Goal: Task Accomplishment & Management: Use online tool/utility

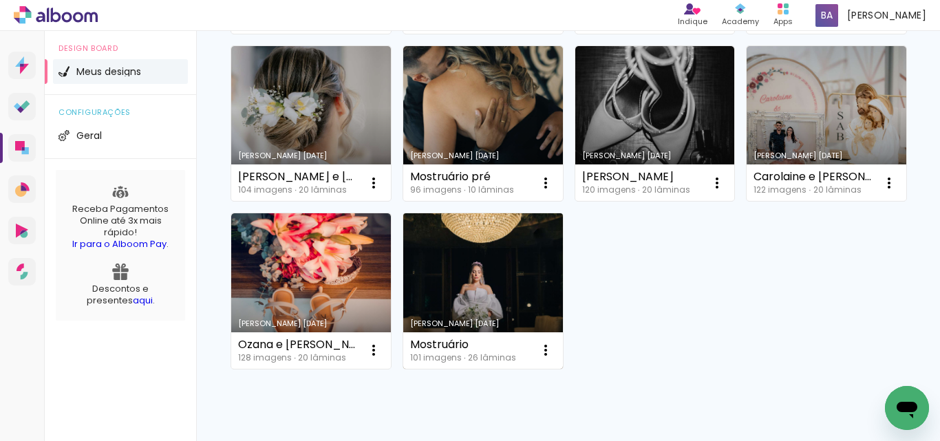
scroll to position [344, 0]
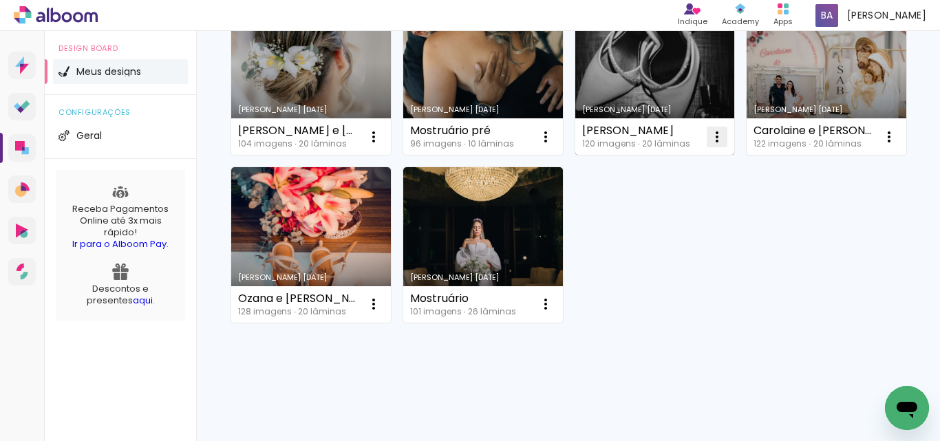
click at [341, 361] on span "Fazer uma cópia" at bounding box center [322, 364] width 81 height 10
type input "Cópia de [PERSON_NAME]"
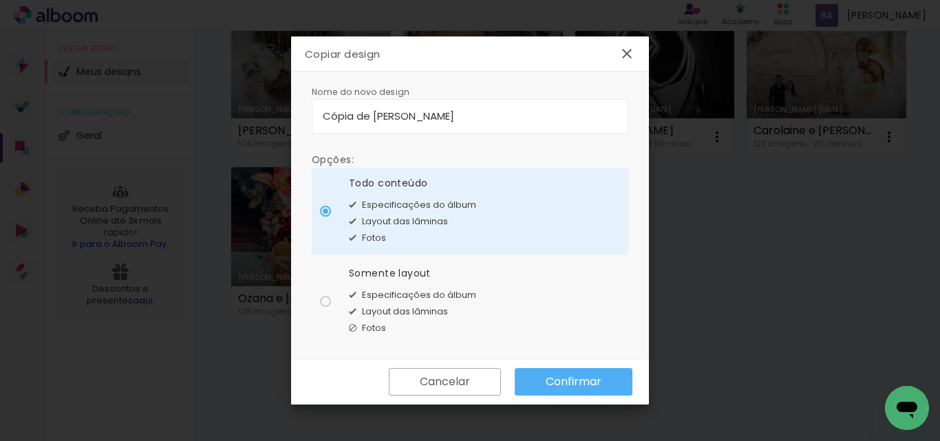
click at [327, 310] on paper-radio-button "Somente layout Especificações do álbum Layout das lâminas Fotos" at bounding box center [470, 301] width 317 height 87
type paper-radio-button "on"
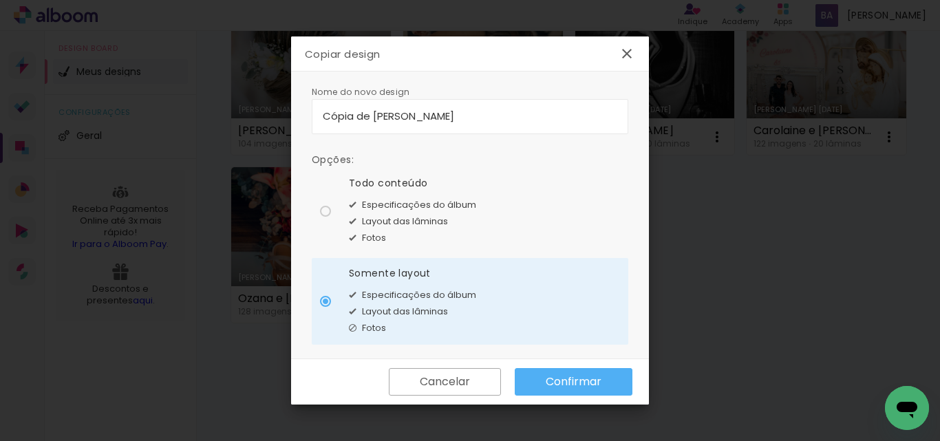
click at [0, 0] on slot "Confirmar" at bounding box center [0, 0] width 0 height 0
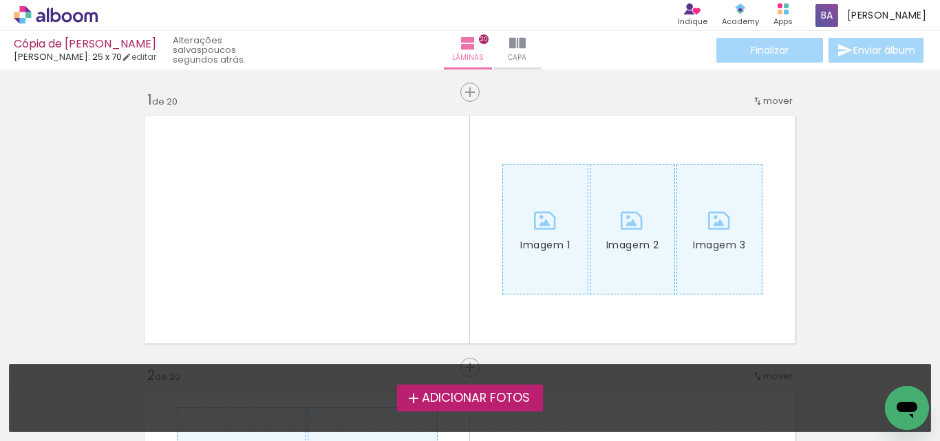
click at [483, 401] on span "Adicionar Fotos" at bounding box center [476, 398] width 108 height 12
click at [0, 0] on input "file" at bounding box center [0, 0] width 0 height 0
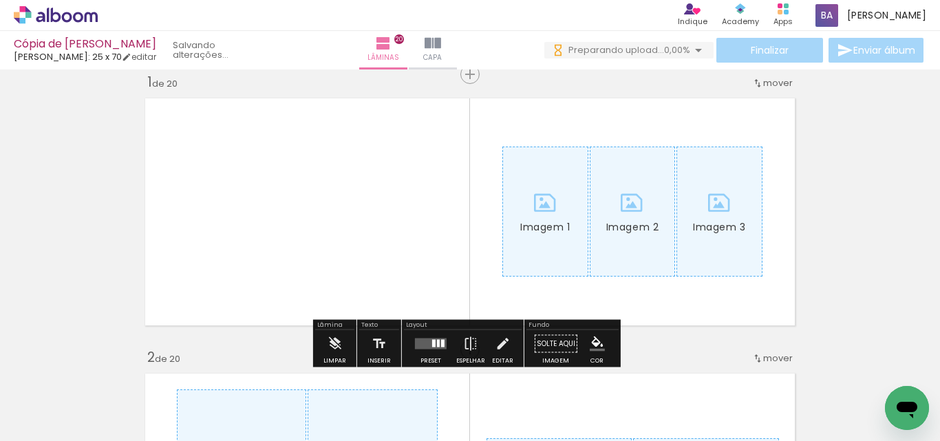
click at [428, 341] on quentale-layouter at bounding box center [431, 344] width 32 height 11
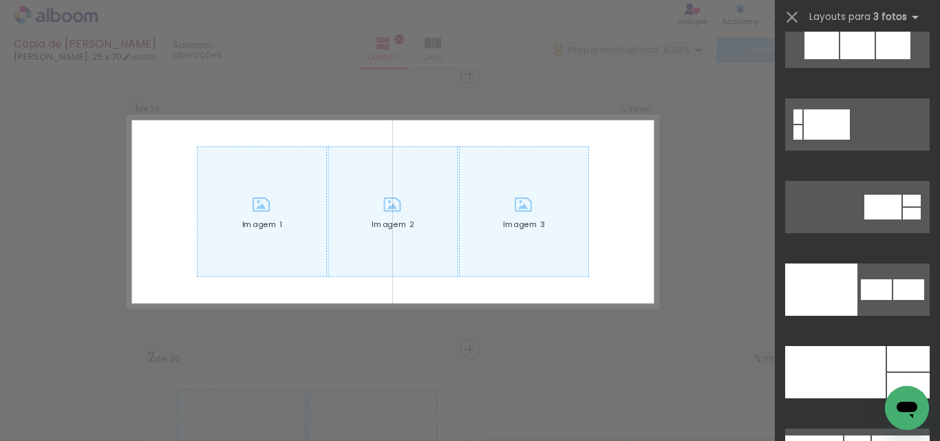
scroll to position [6888, 0]
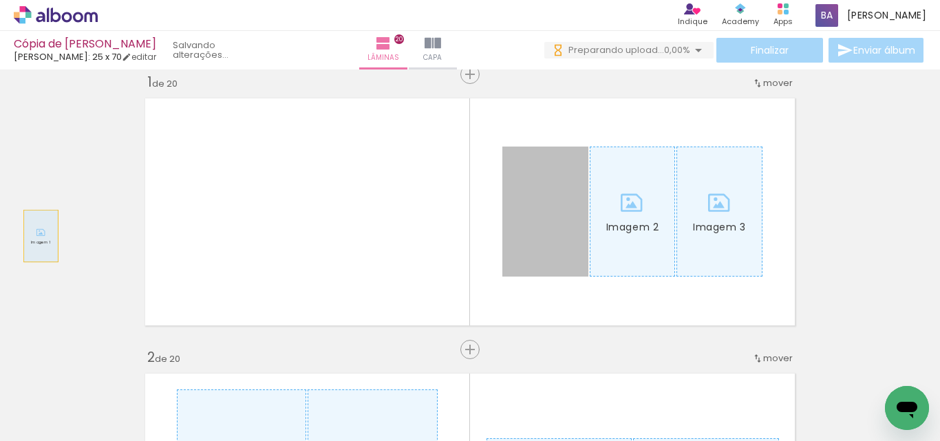
drag, startPoint x: 559, startPoint y: 228, endPoint x: 36, endPoint y: 236, distance: 523.2
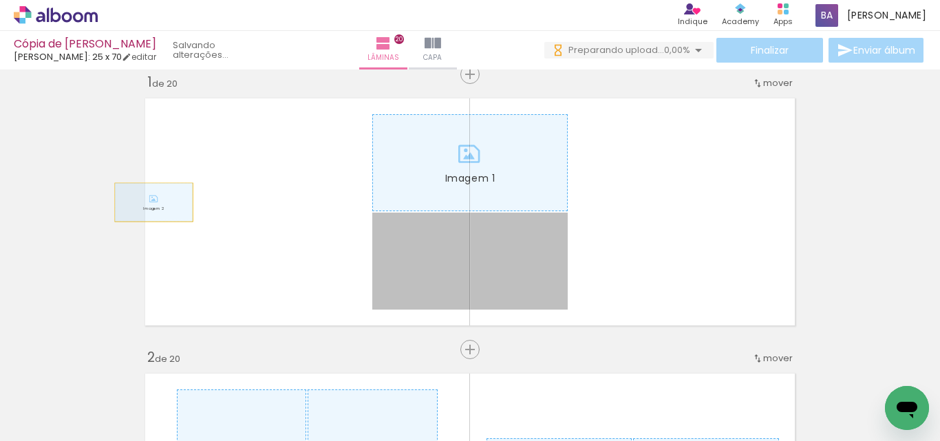
drag, startPoint x: 528, startPoint y: 260, endPoint x: 149, endPoint y: 202, distance: 383.7
click at [149, 202] on quentale-layouter "Imagem 1 Imagem 2" at bounding box center [470, 212] width 664 height 241
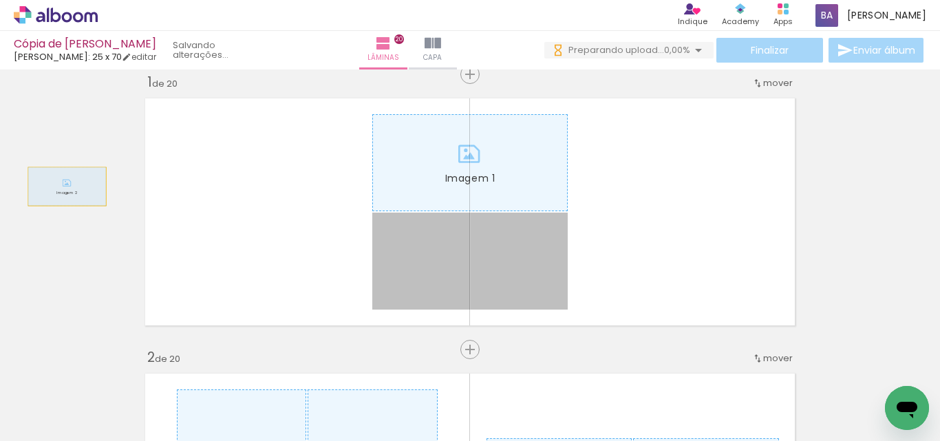
drag, startPoint x: 62, startPoint y: 187, endPoint x: 13, endPoint y: 185, distance: 48.9
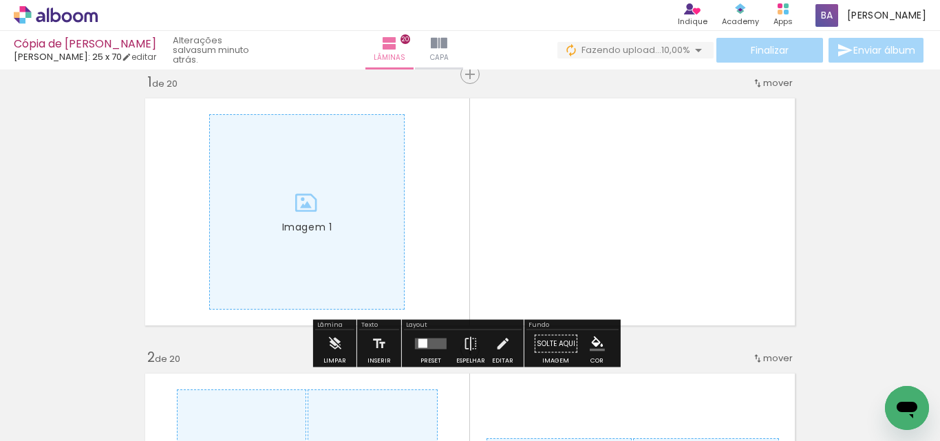
click at [436, 346] on quentale-layouter at bounding box center [431, 344] width 32 height 11
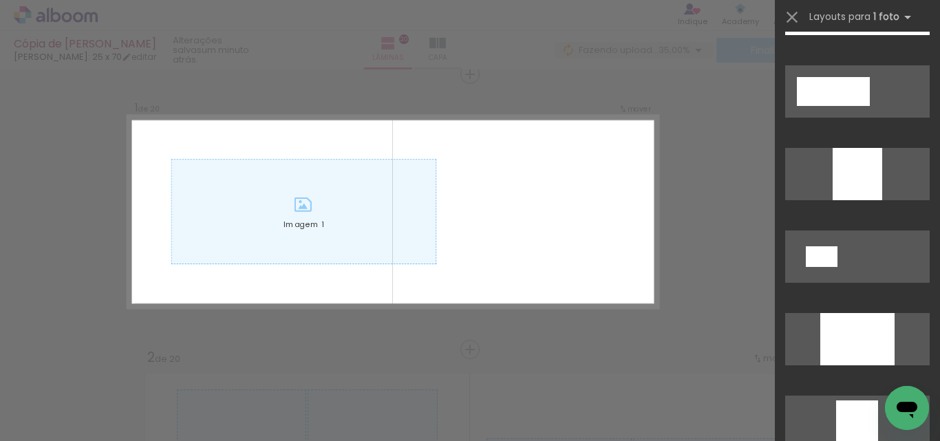
scroll to position [573, 0]
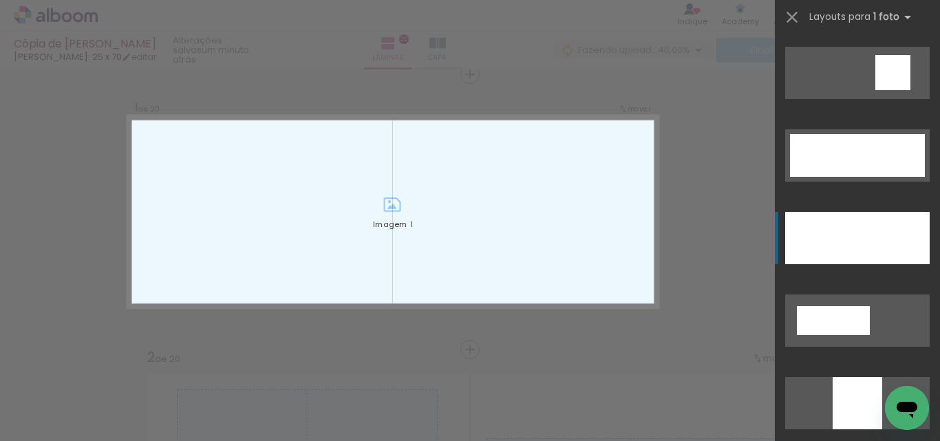
click at [848, 238] on div at bounding box center [857, 238] width 145 height 52
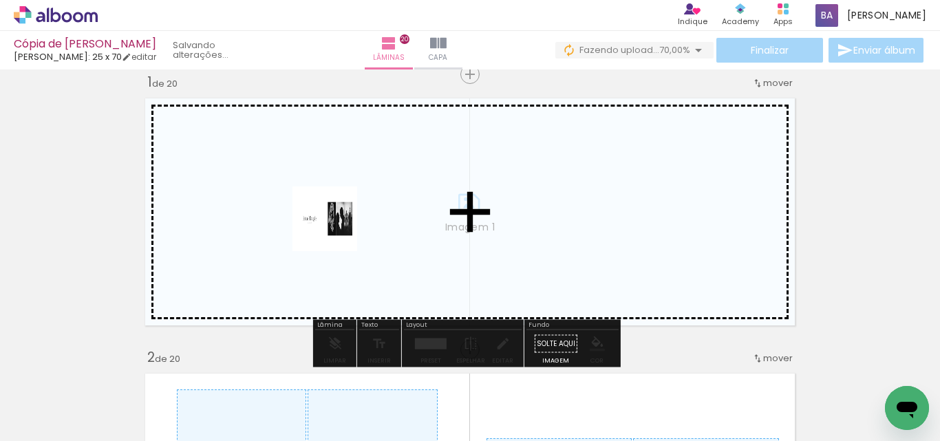
drag, startPoint x: 135, startPoint y: 399, endPoint x: 335, endPoint y: 229, distance: 262.3
click at [335, 229] on quentale-workspace at bounding box center [470, 220] width 940 height 441
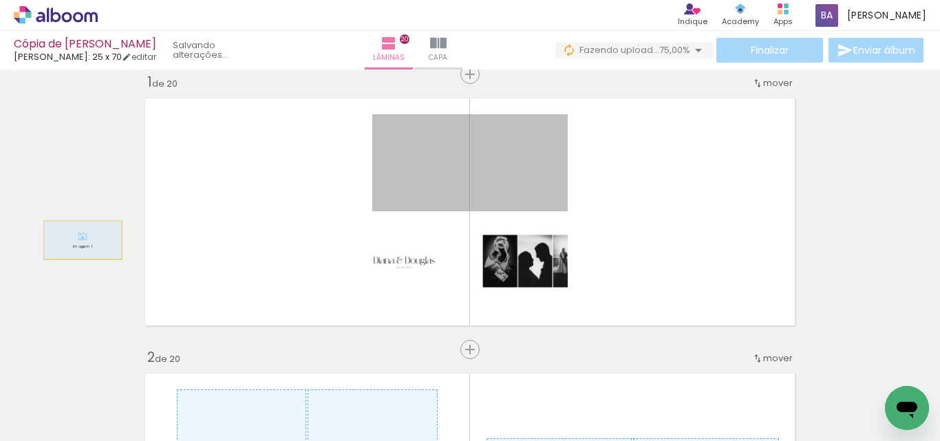
drag, startPoint x: 487, startPoint y: 159, endPoint x: 81, endPoint y: 242, distance: 413.9
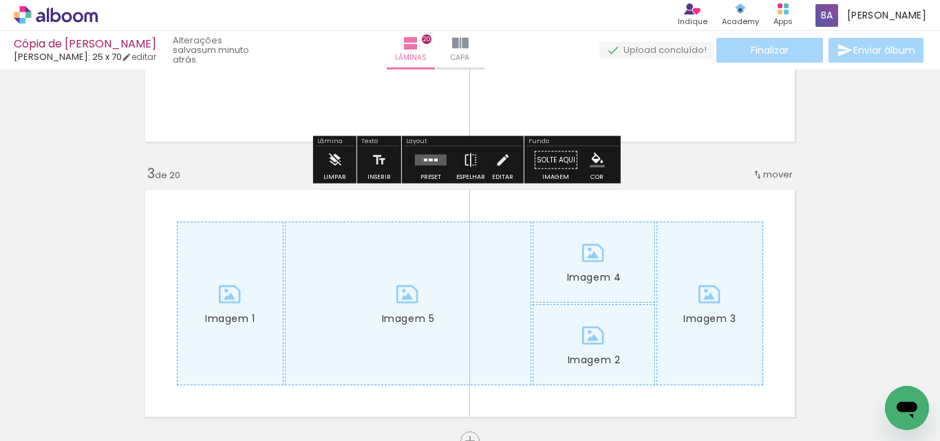
scroll to position [362, 0]
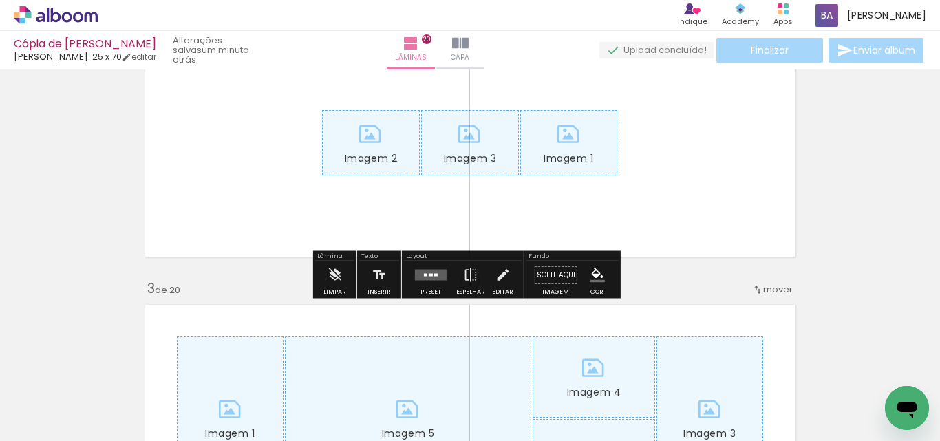
click at [328, 280] on iron-icon at bounding box center [334, 276] width 15 height 28
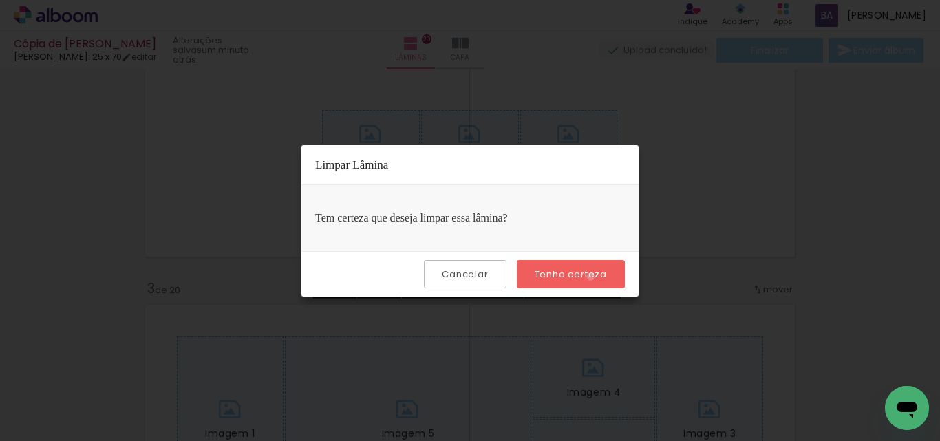
click at [0, 0] on slot "Tenho certeza" at bounding box center [0, 0] width 0 height 0
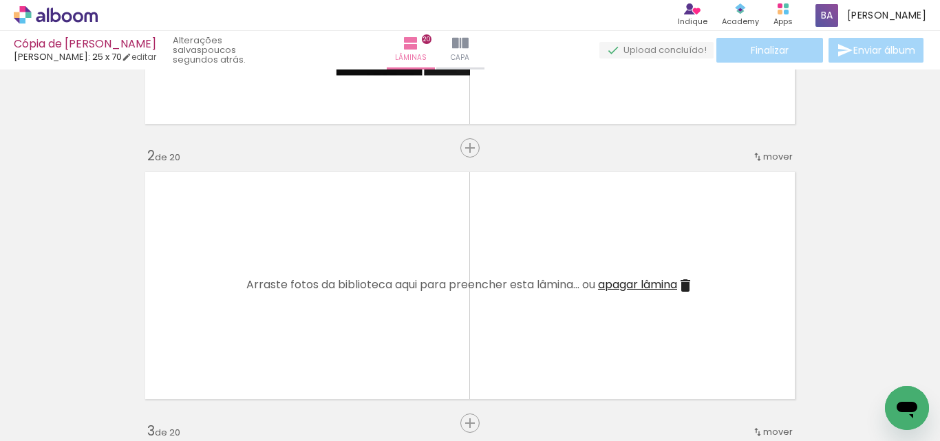
scroll to position [247, 0]
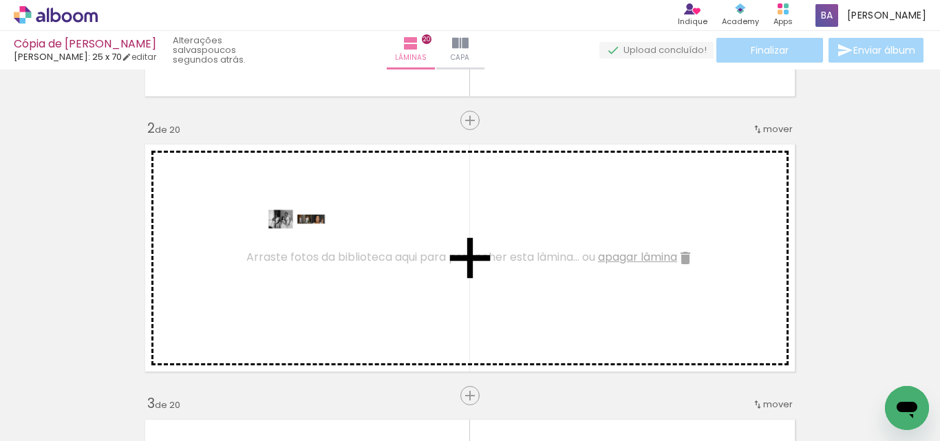
drag, startPoint x: 286, startPoint y: 300, endPoint x: 306, endPoint y: 249, distance: 55.0
click at [306, 249] on quentale-workspace at bounding box center [470, 220] width 940 height 441
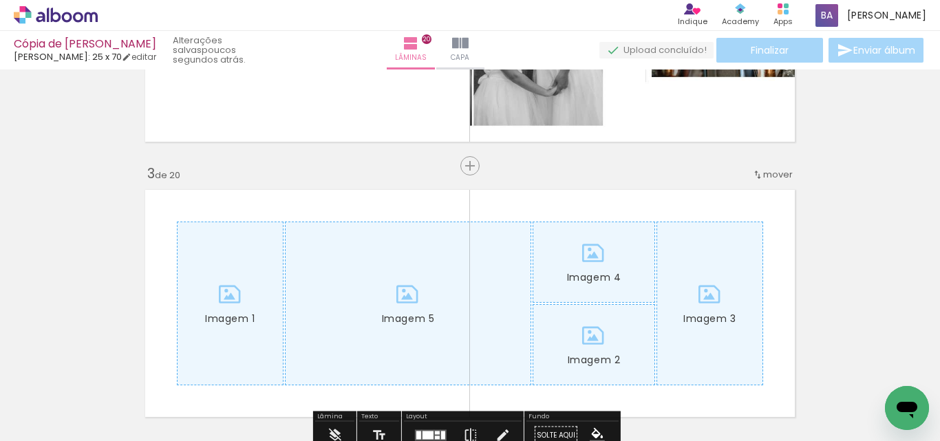
scroll to position [706, 0]
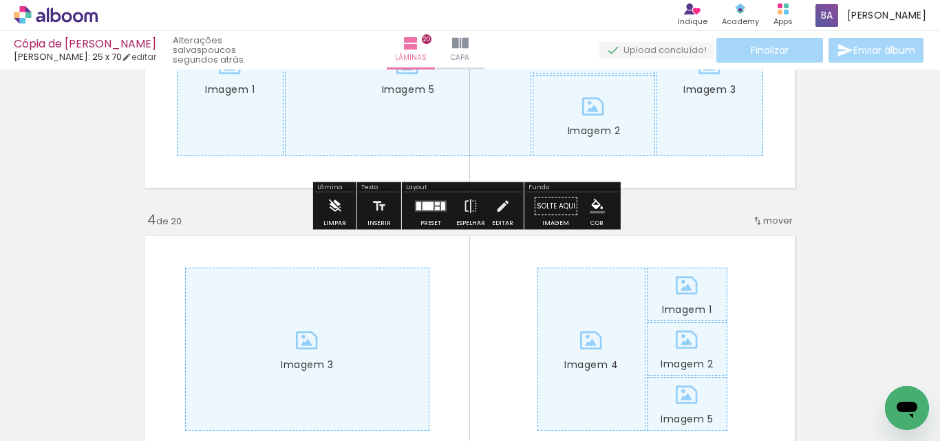
click at [328, 205] on iron-icon at bounding box center [334, 207] width 15 height 28
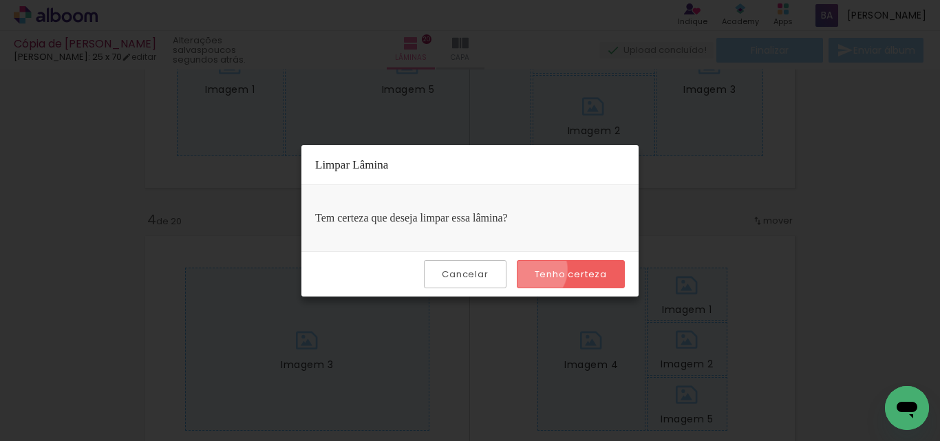
drag, startPoint x: 535, startPoint y: 270, endPoint x: 420, endPoint y: 301, distance: 119.2
click at [535, 269] on paper-button "Tenho certeza" at bounding box center [571, 274] width 108 height 28
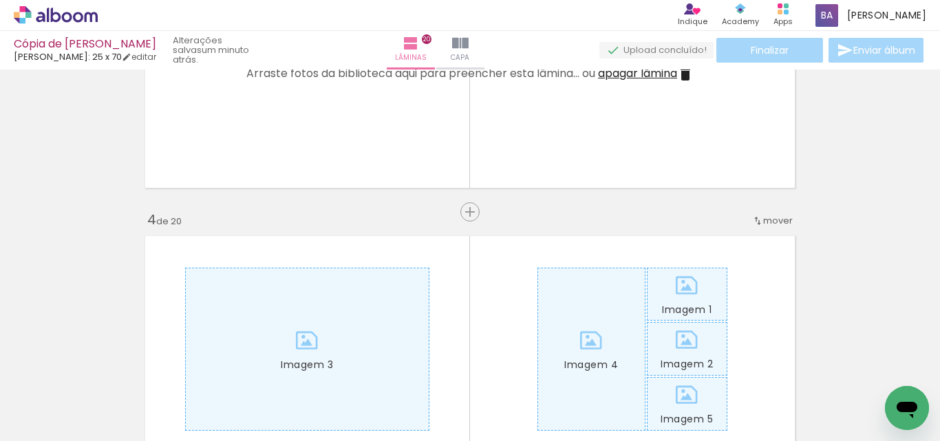
scroll to position [591, 0]
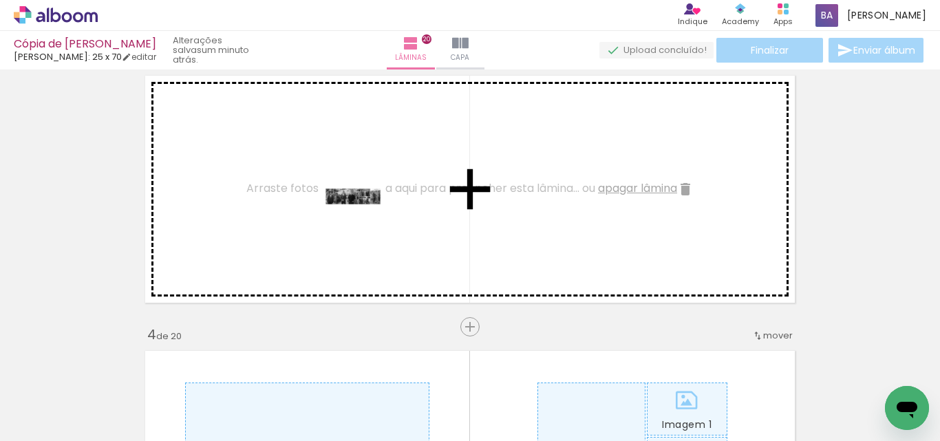
drag, startPoint x: 269, startPoint y: 395, endPoint x: 365, endPoint y: 224, distance: 195.7
click at [365, 224] on quentale-workspace at bounding box center [470, 220] width 940 height 441
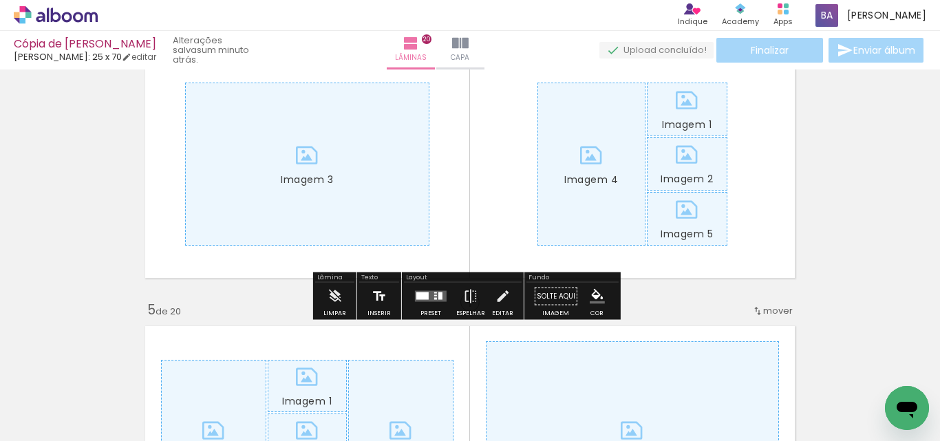
scroll to position [935, 0]
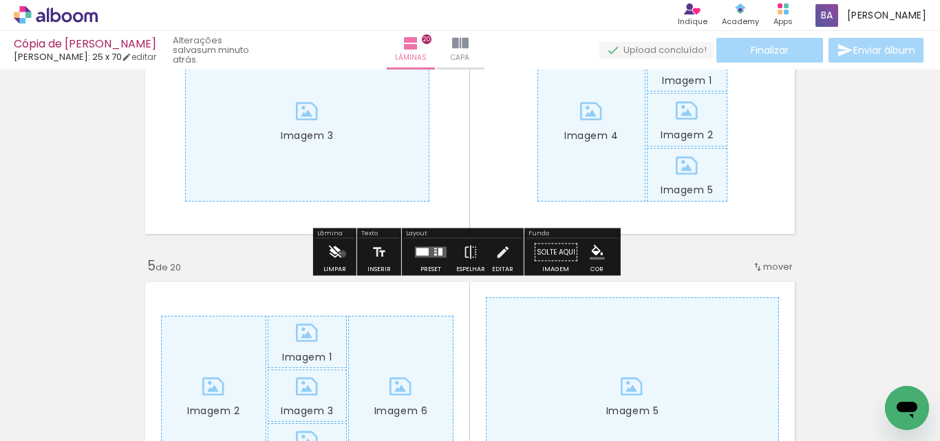
click at [343, 254] on paper-button "Limpar" at bounding box center [335, 256] width 30 height 35
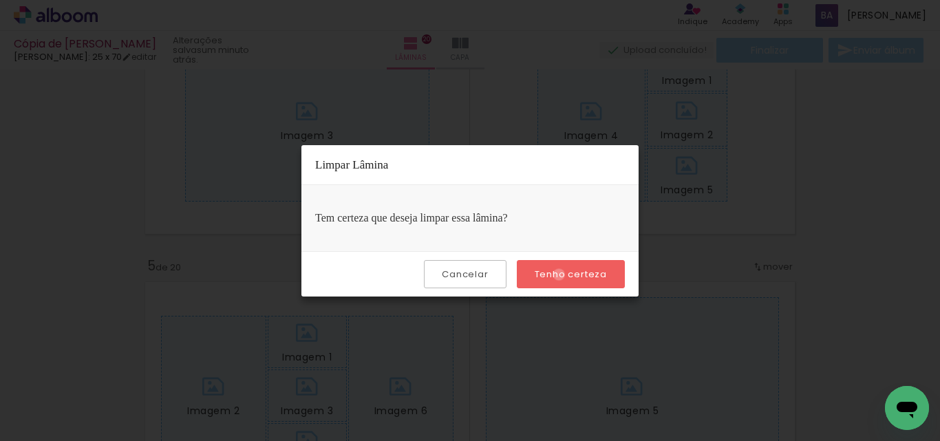
drag, startPoint x: 561, startPoint y: 275, endPoint x: 561, endPoint y: 266, distance: 8.9
click at [0, 0] on slot "Tenho certeza" at bounding box center [0, 0] width 0 height 0
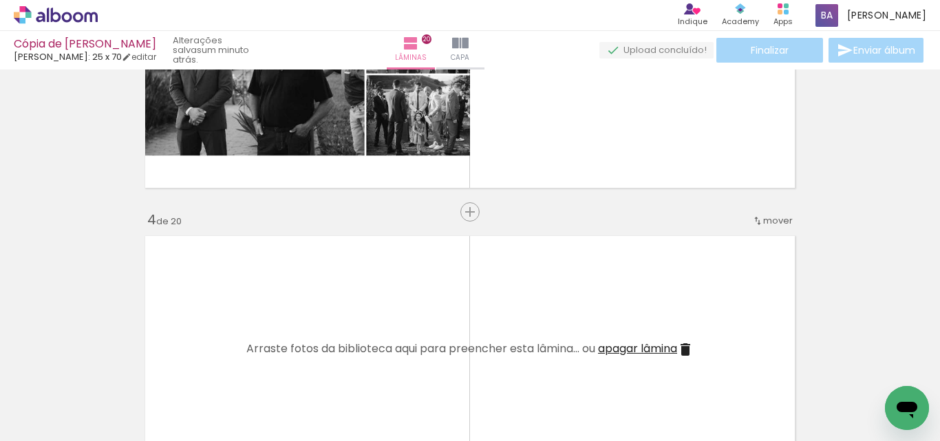
scroll to position [821, 0]
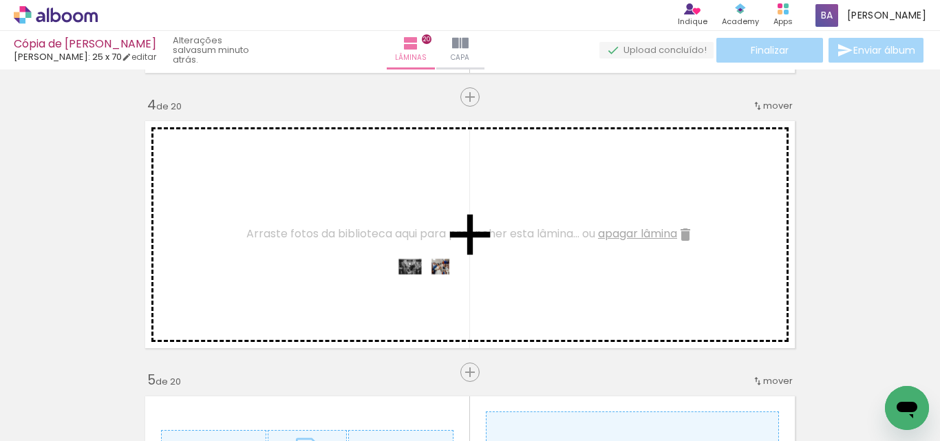
drag, startPoint x: 423, startPoint y: 327, endPoint x: 431, endPoint y: 282, distance: 46.1
click at [436, 285] on quentale-workspace at bounding box center [470, 220] width 940 height 441
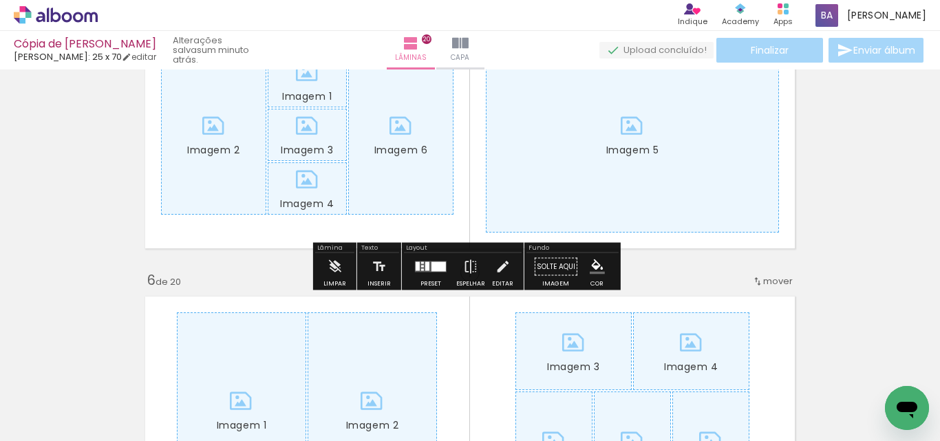
scroll to position [1165, 0]
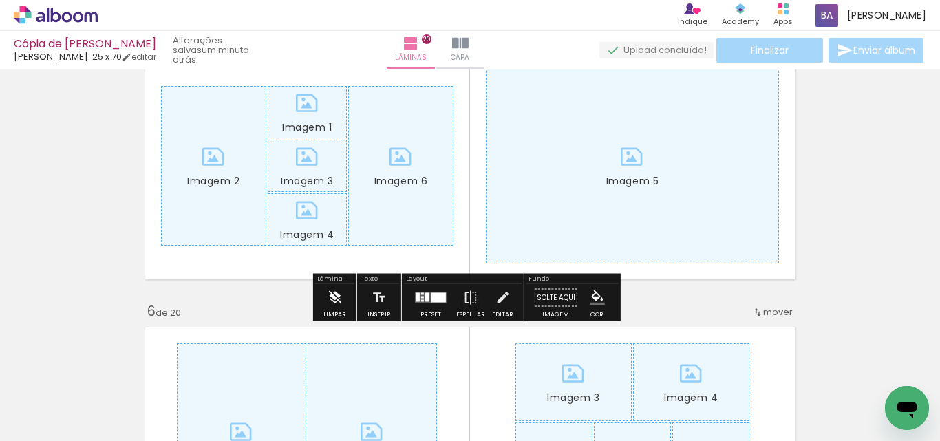
click at [342, 299] on paper-button "Limpar" at bounding box center [335, 301] width 30 height 35
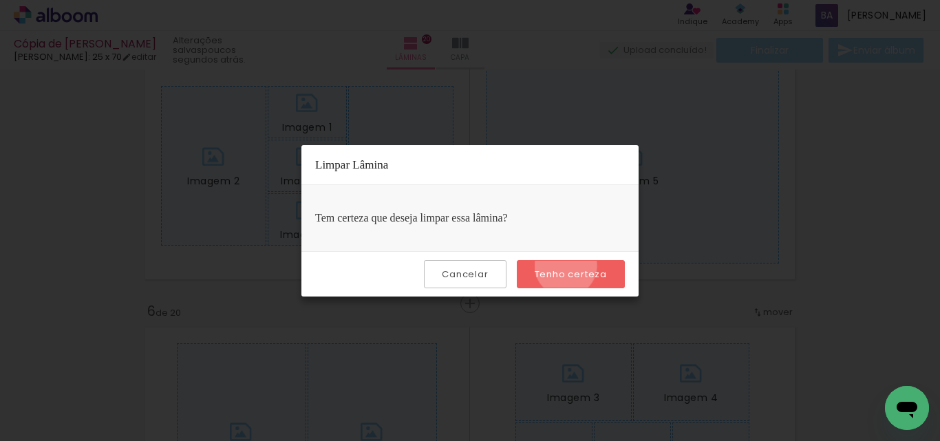
click at [568, 266] on paper-button "Tenho certeza" at bounding box center [571, 274] width 108 height 28
click at [0, 0] on slot "Tenho certeza" at bounding box center [0, 0] width 0 height 0
click at [474, 267] on paper-button "Cancelar" at bounding box center [465, 274] width 82 height 28
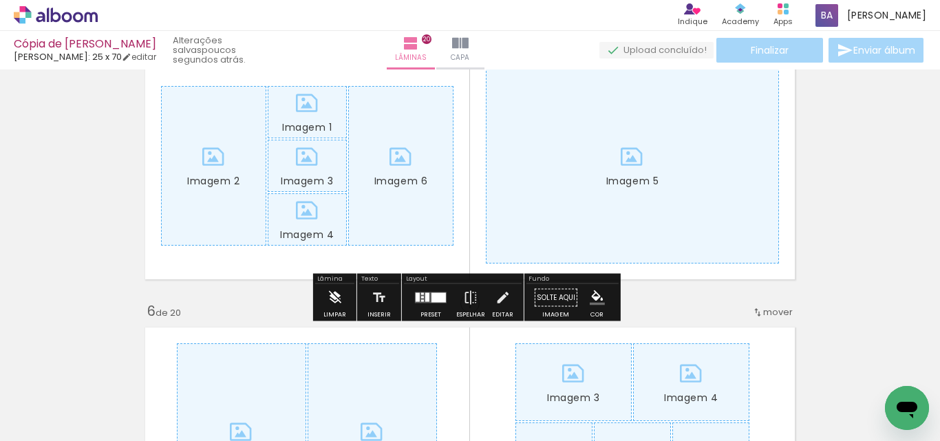
click at [324, 304] on paper-button "Limpar" at bounding box center [335, 301] width 30 height 35
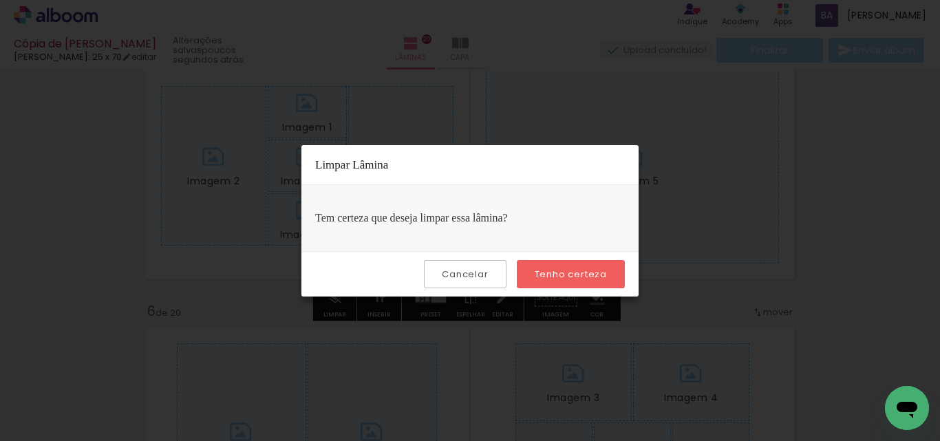
click at [541, 285] on paper-button "Tenho certeza" at bounding box center [571, 274] width 108 height 28
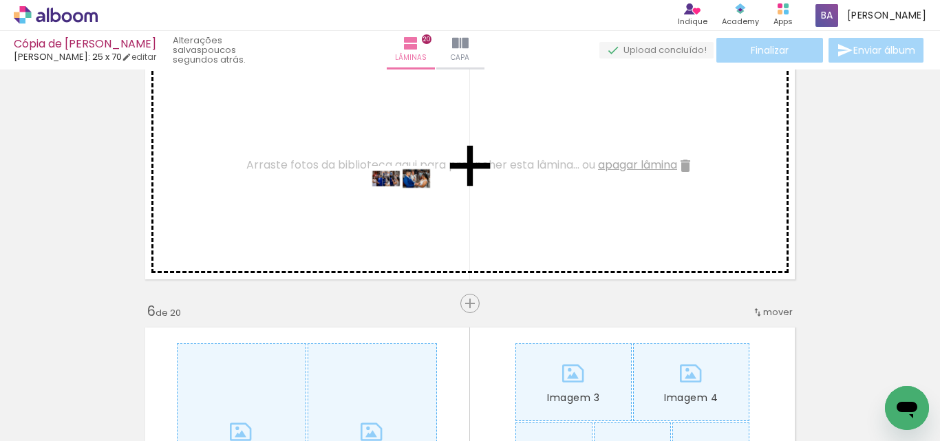
drag, startPoint x: 447, startPoint y: 390, endPoint x: 411, endPoint y: 208, distance: 185.9
click at [411, 208] on quentale-workspace at bounding box center [470, 220] width 940 height 441
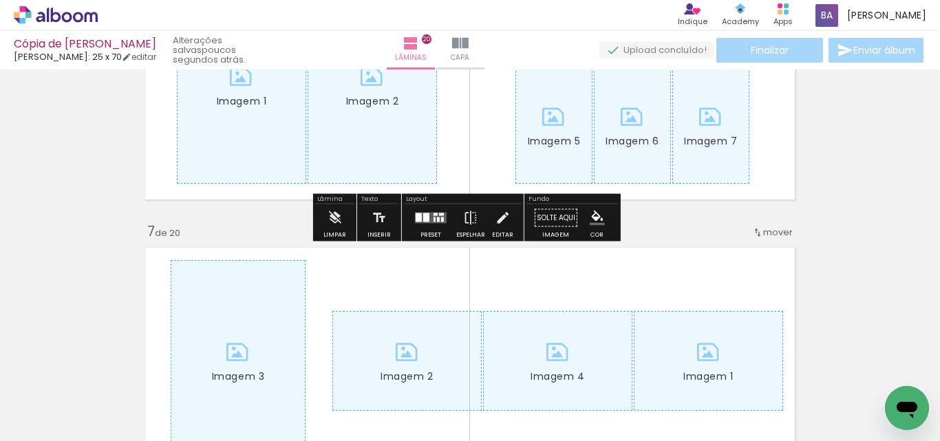
scroll to position [1395, 0]
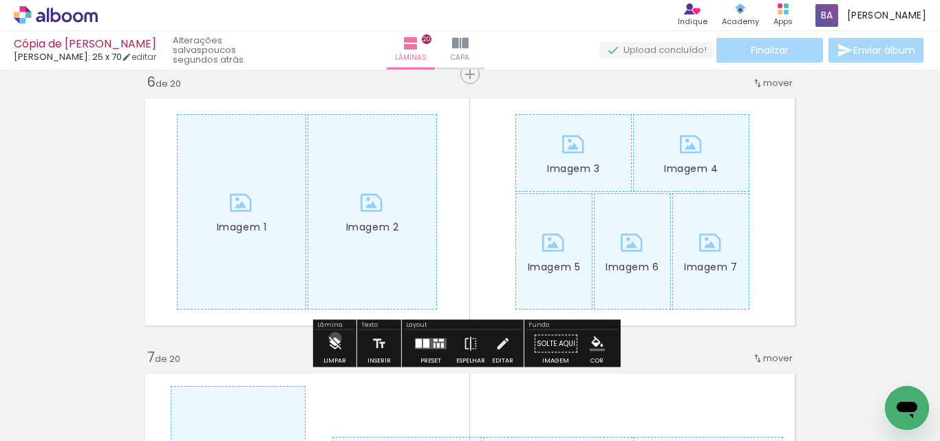
click at [335, 339] on iron-icon at bounding box center [334, 344] width 15 height 28
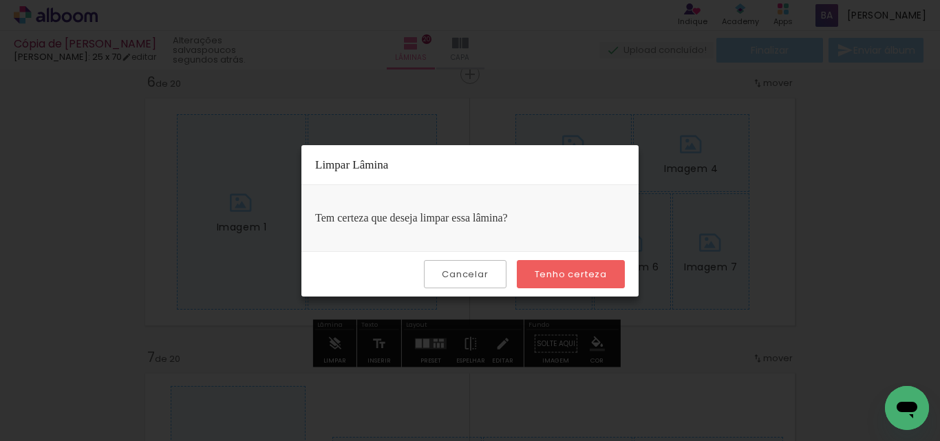
click at [0, 0] on slot "Tenho certeza" at bounding box center [0, 0] width 0 height 0
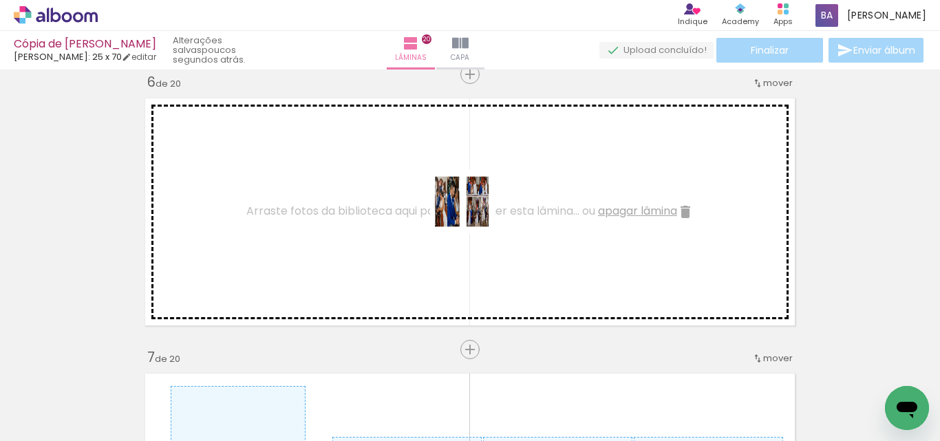
drag, startPoint x: 511, startPoint y: 396, endPoint x: 470, endPoint y: 211, distance: 189.7
click at [470, 211] on quentale-workspace at bounding box center [470, 220] width 940 height 441
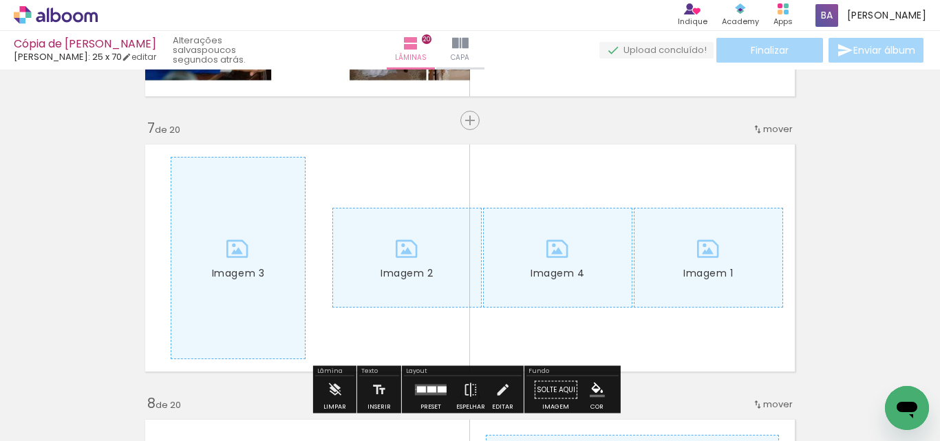
scroll to position [1739, 0]
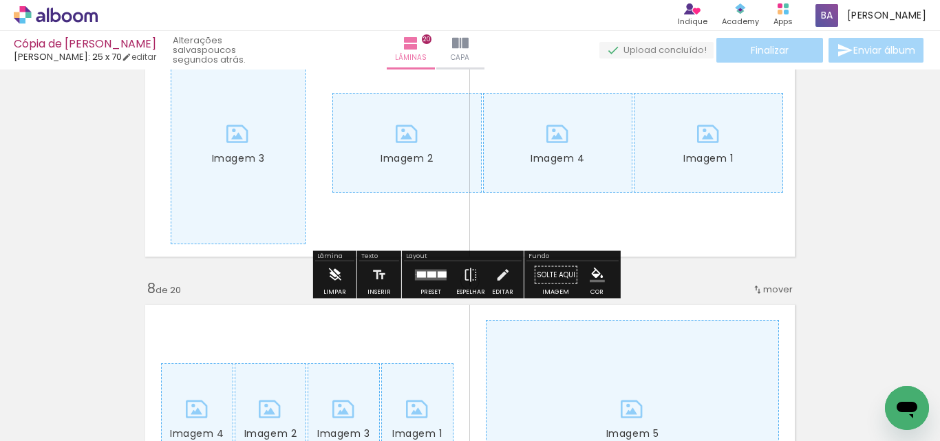
click at [337, 280] on iron-icon at bounding box center [334, 276] width 15 height 28
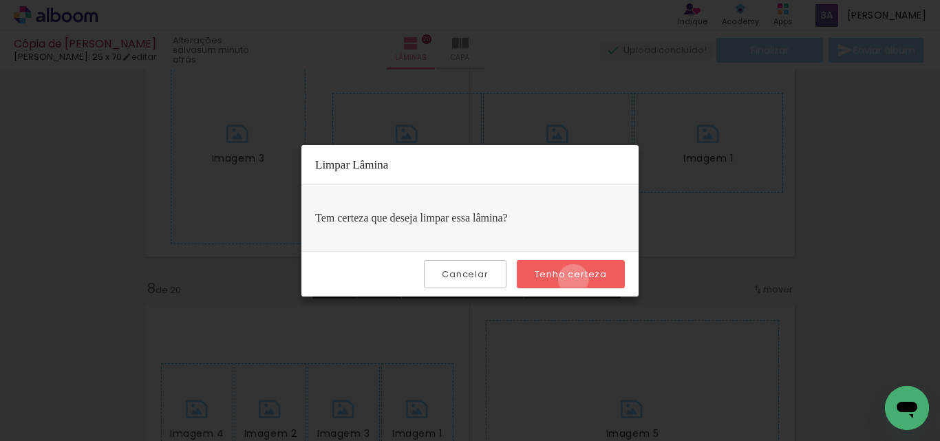
click at [0, 0] on slot "Tenho certeza" at bounding box center [0, 0] width 0 height 0
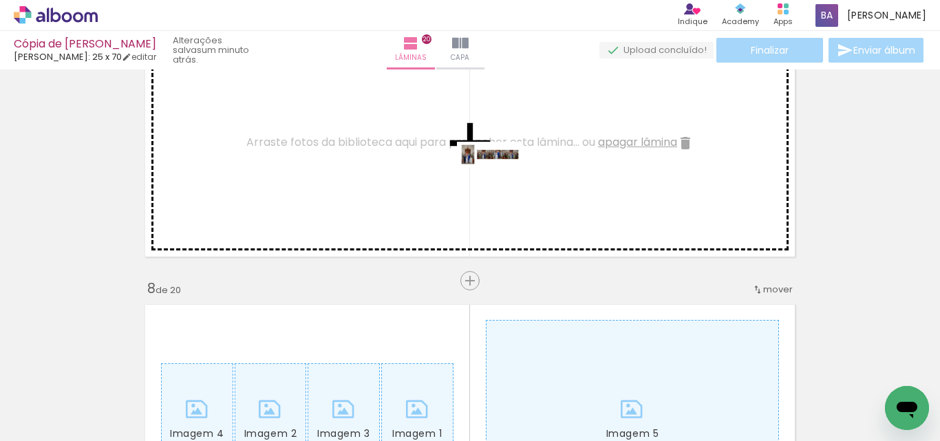
drag, startPoint x: 596, startPoint y: 396, endPoint x: 500, endPoint y: 184, distance: 232.9
click at [500, 184] on quentale-workspace at bounding box center [470, 220] width 940 height 441
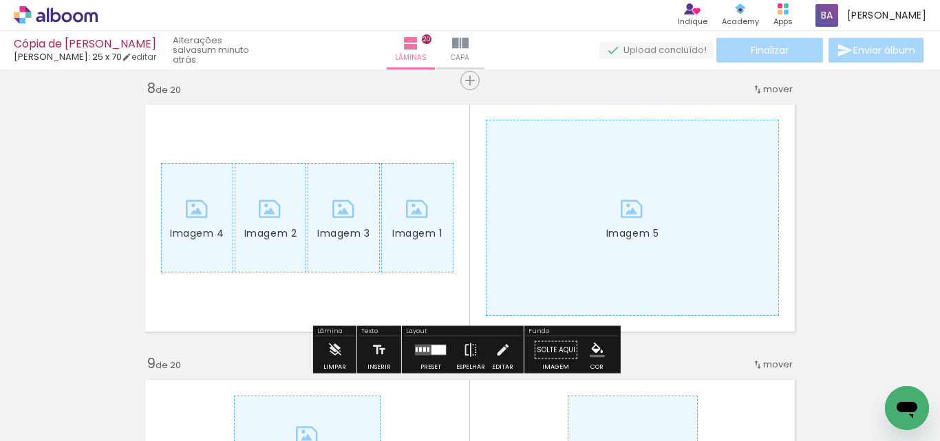
scroll to position [1968, 0]
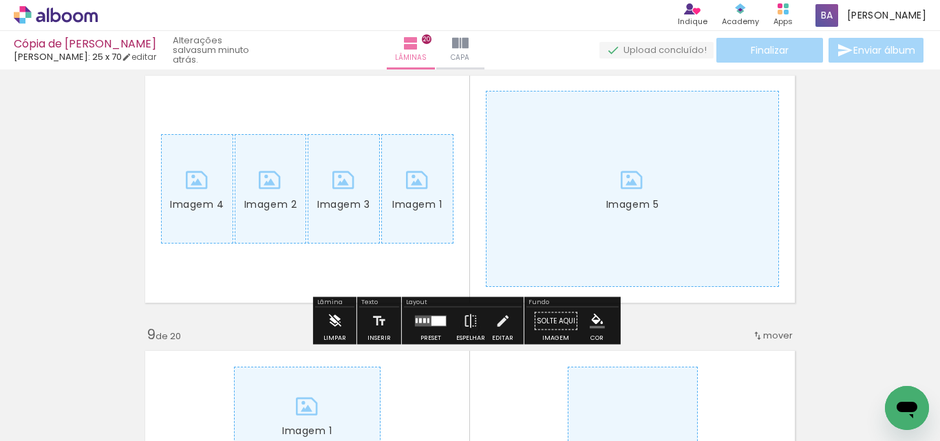
click at [334, 327] on iron-icon at bounding box center [334, 322] width 15 height 28
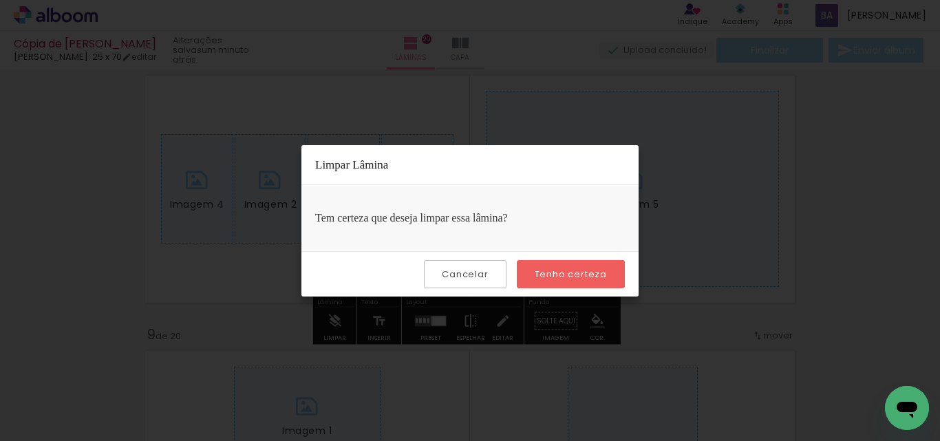
click at [0, 0] on slot "Tenho certeza" at bounding box center [0, 0] width 0 height 0
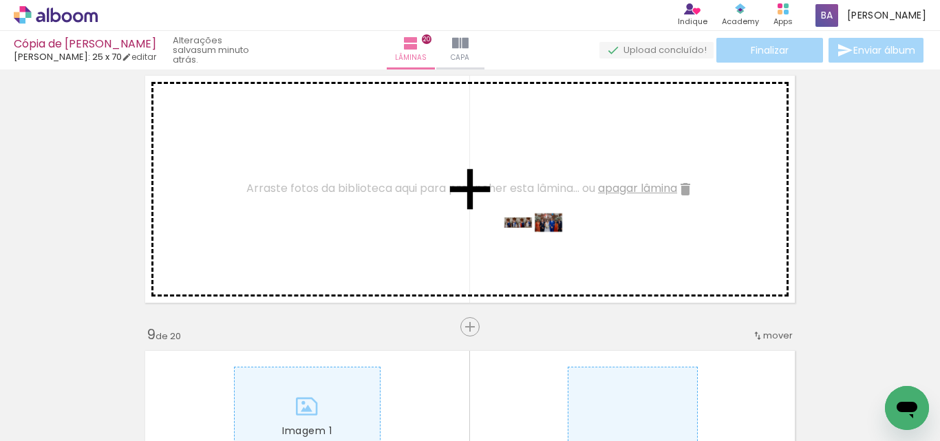
drag, startPoint x: 660, startPoint y: 399, endPoint x: 543, endPoint y: 253, distance: 187.1
click at [543, 253] on quentale-workspace at bounding box center [470, 220] width 940 height 441
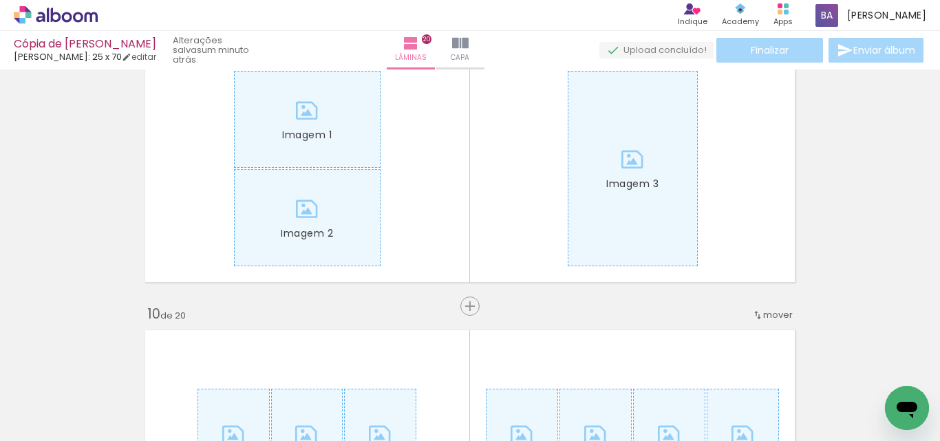
scroll to position [2312, 0]
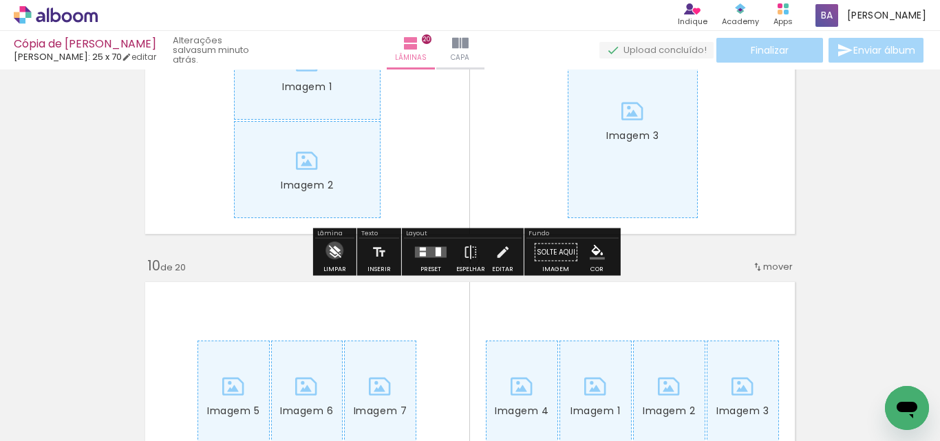
click at [334, 251] on iron-icon at bounding box center [334, 253] width 15 height 28
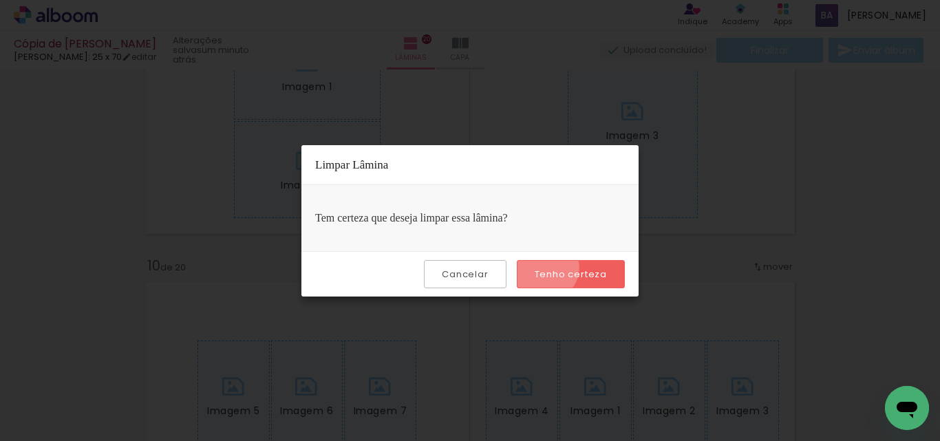
click at [0, 0] on slot "Tenho certeza" at bounding box center [0, 0] width 0 height 0
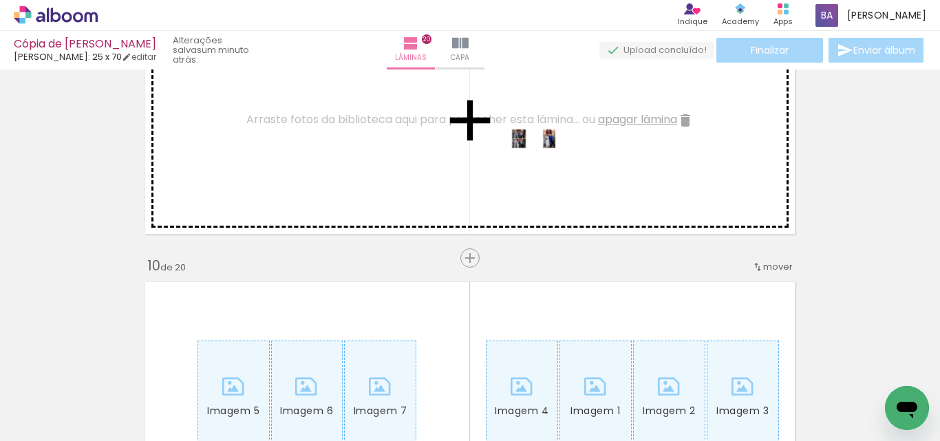
drag, startPoint x: 752, startPoint y: 399, endPoint x: 538, endPoint y: 167, distance: 316.1
click at [543, 169] on quentale-workspace at bounding box center [470, 220] width 940 height 441
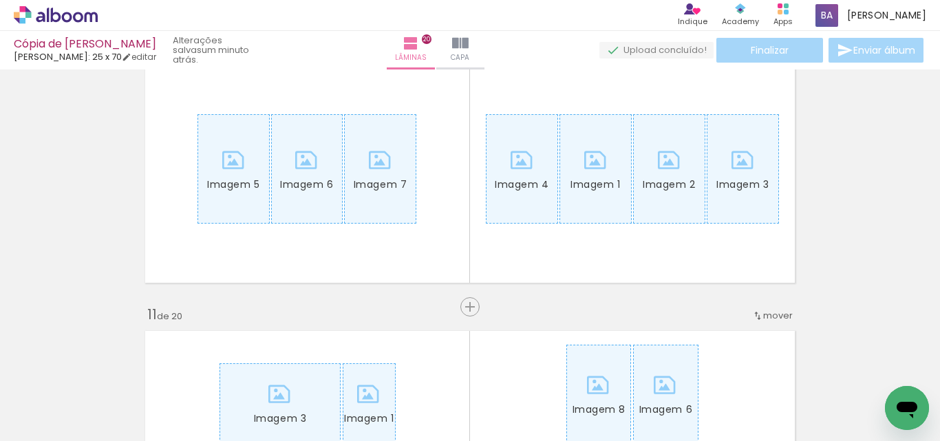
scroll to position [2542, 0]
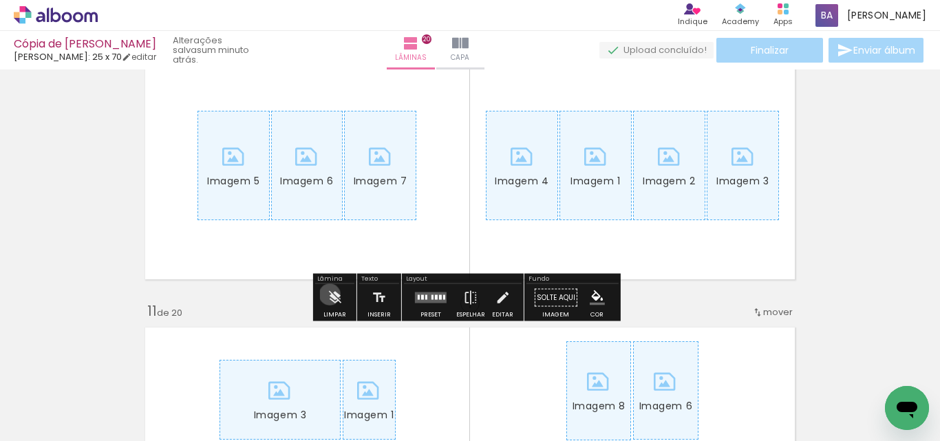
click at [330, 295] on iron-icon at bounding box center [334, 298] width 15 height 28
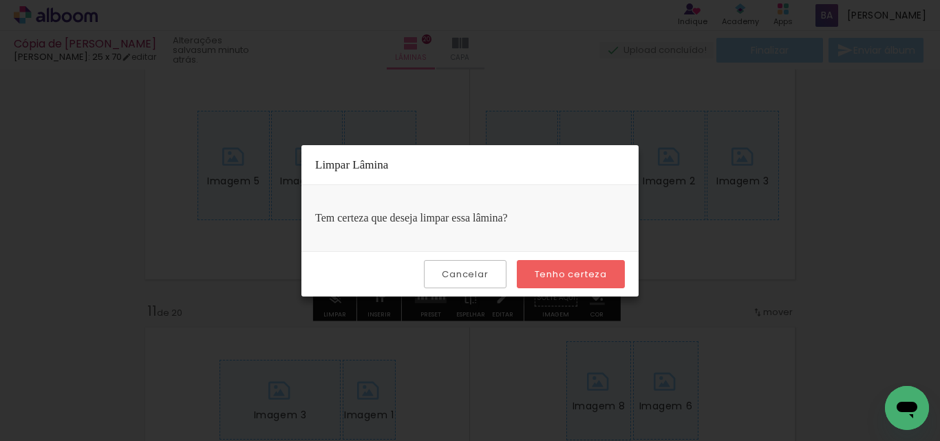
click at [0, 0] on slot "Tenho certeza" at bounding box center [0, 0] width 0 height 0
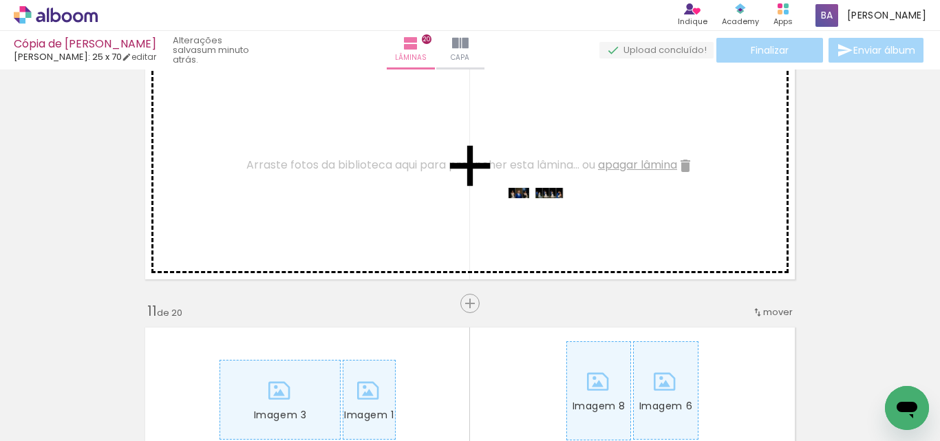
drag, startPoint x: 815, startPoint y: 400, endPoint x: 542, endPoint y: 223, distance: 325.0
click at [544, 223] on quentale-workspace at bounding box center [470, 220] width 940 height 441
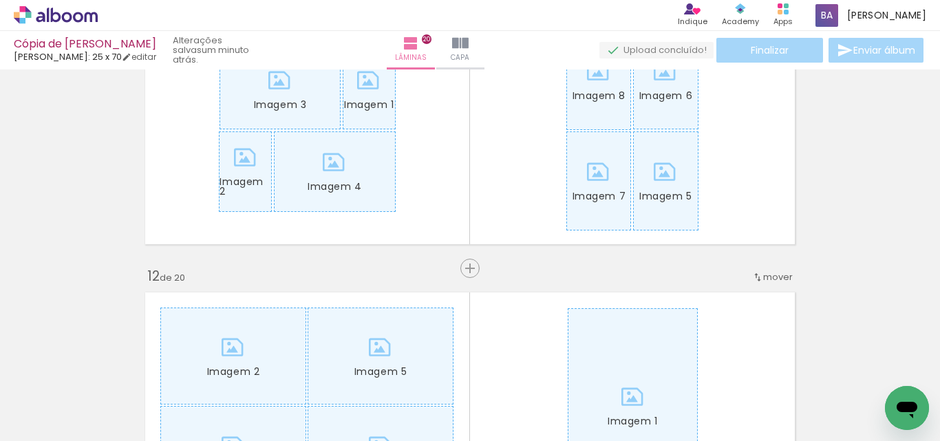
scroll to position [2886, 0]
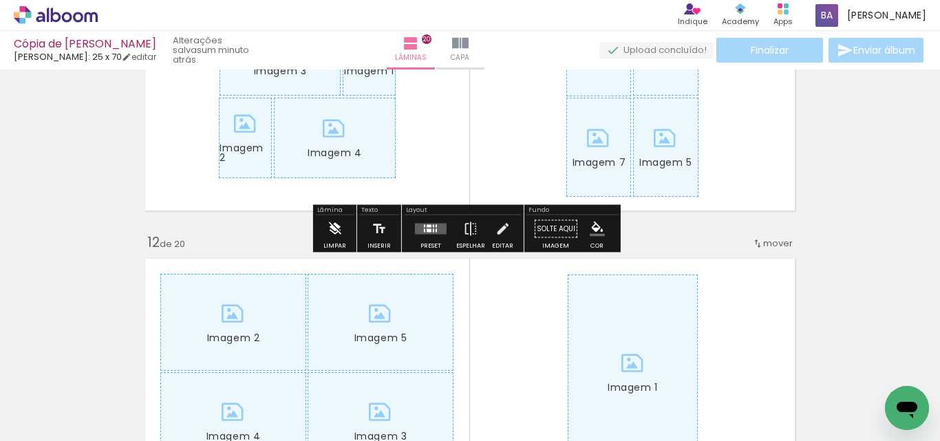
click at [332, 231] on iron-icon at bounding box center [334, 229] width 15 height 28
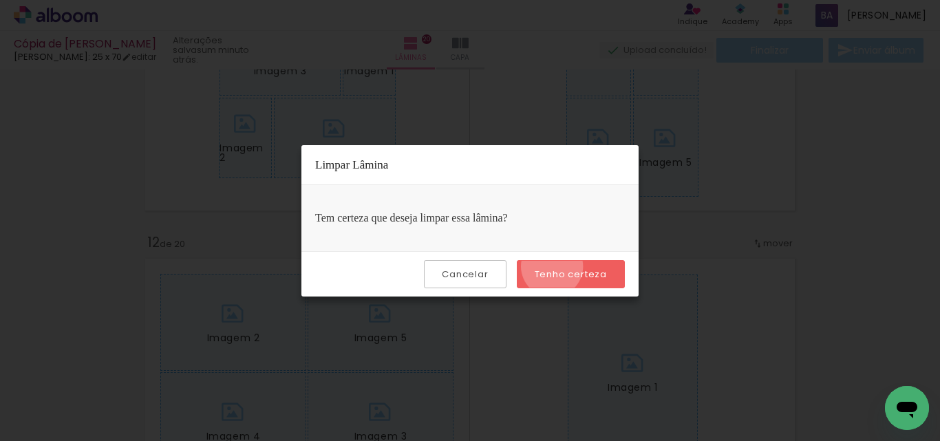
click at [554, 267] on paper-button "Tenho certeza" at bounding box center [571, 274] width 108 height 28
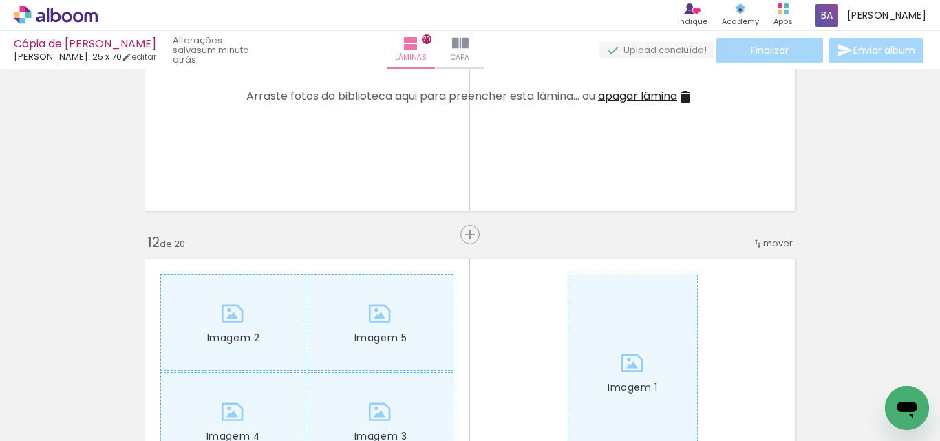
scroll to position [0, 330]
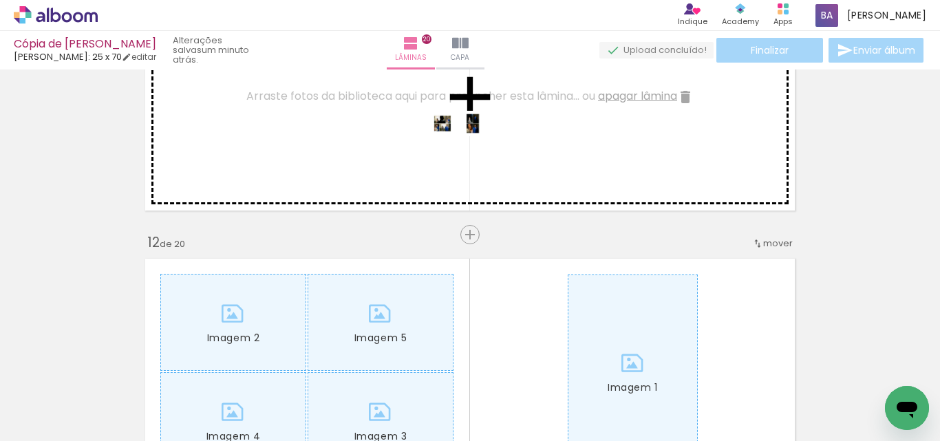
drag, startPoint x: 573, startPoint y: 393, endPoint x: 465, endPoint y: 154, distance: 261.9
click at [468, 154] on quentale-workspace at bounding box center [470, 220] width 940 height 441
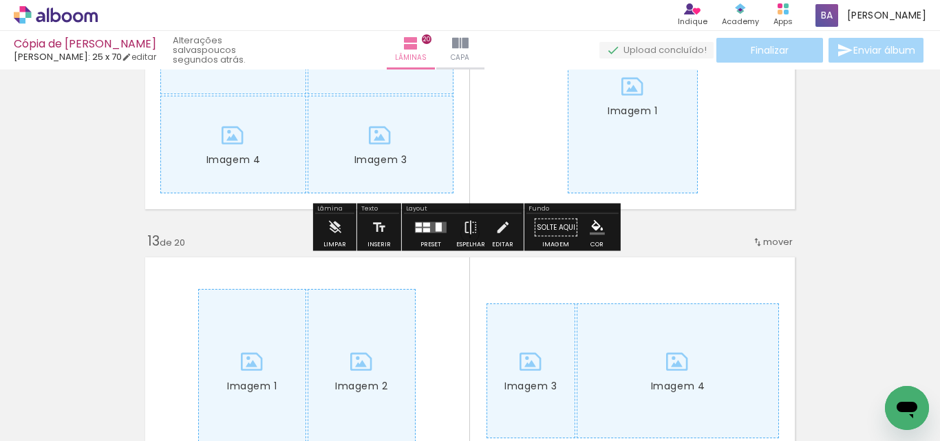
scroll to position [3115, 0]
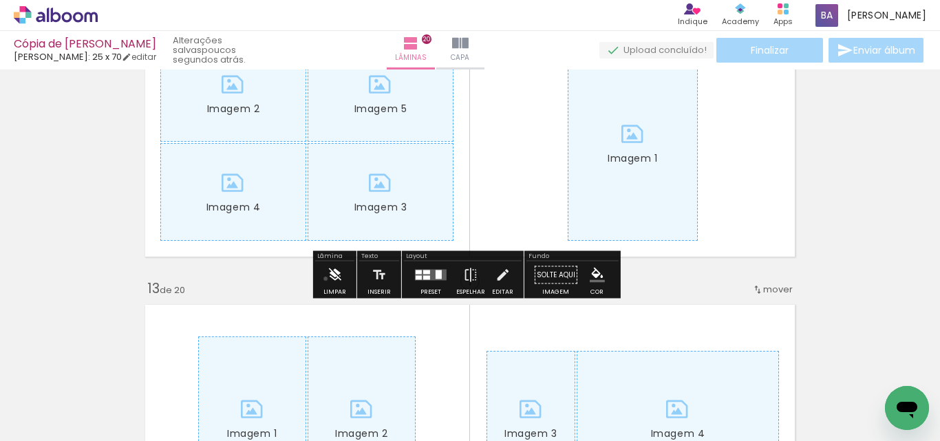
click at [326, 279] on paper-button "Limpar" at bounding box center [335, 279] width 30 height 35
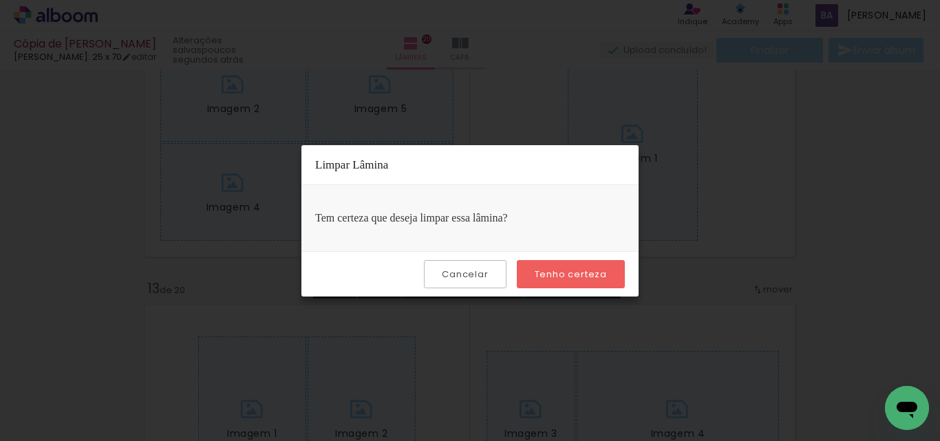
click at [0, 0] on slot "Tenho certeza" at bounding box center [0, 0] width 0 height 0
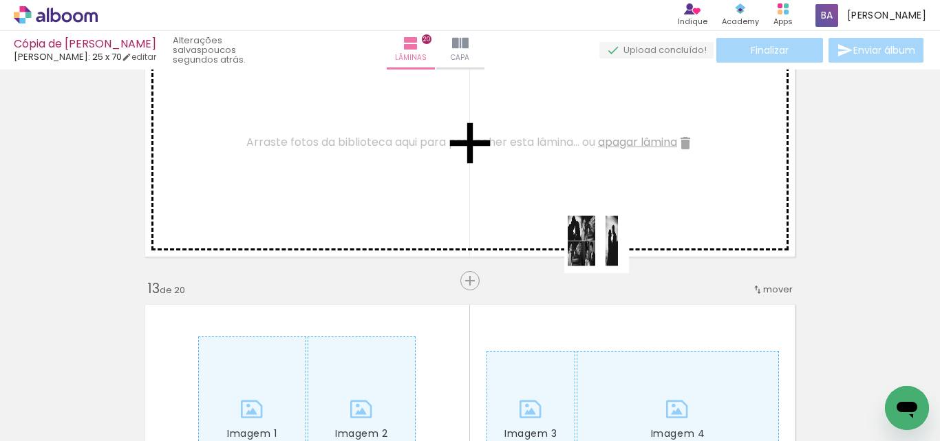
drag, startPoint x: 648, startPoint y: 380, endPoint x: 639, endPoint y: 307, distance: 73.5
click at [622, 290] on quentale-workspace at bounding box center [470, 220] width 940 height 441
drag, startPoint x: 649, startPoint y: 392, endPoint x: 543, endPoint y: 161, distance: 253.8
click at [543, 161] on quentale-workspace at bounding box center [470, 220] width 940 height 441
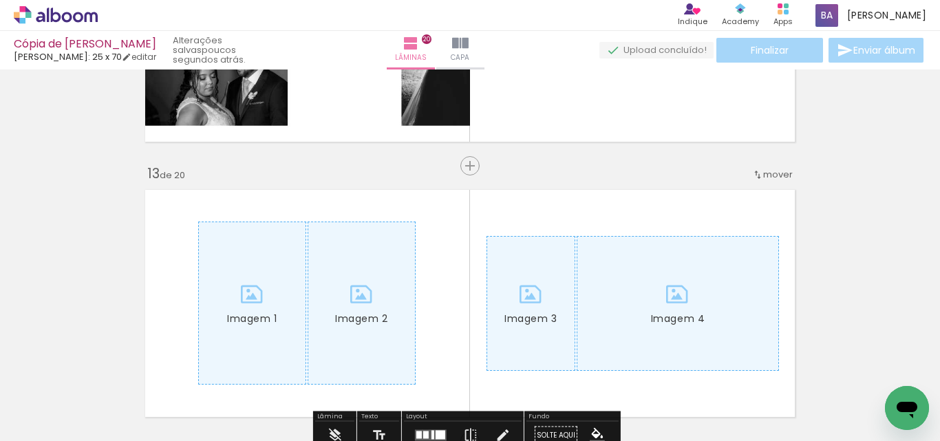
scroll to position [3345, 0]
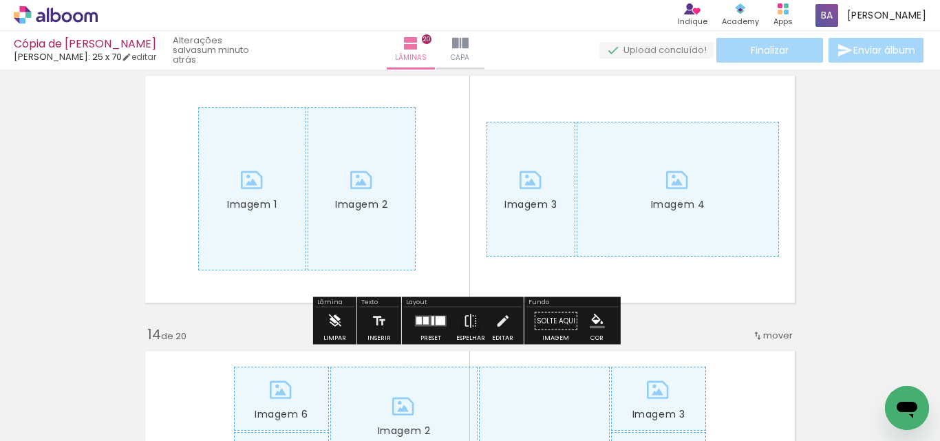
click at [337, 315] on iron-icon at bounding box center [334, 322] width 15 height 28
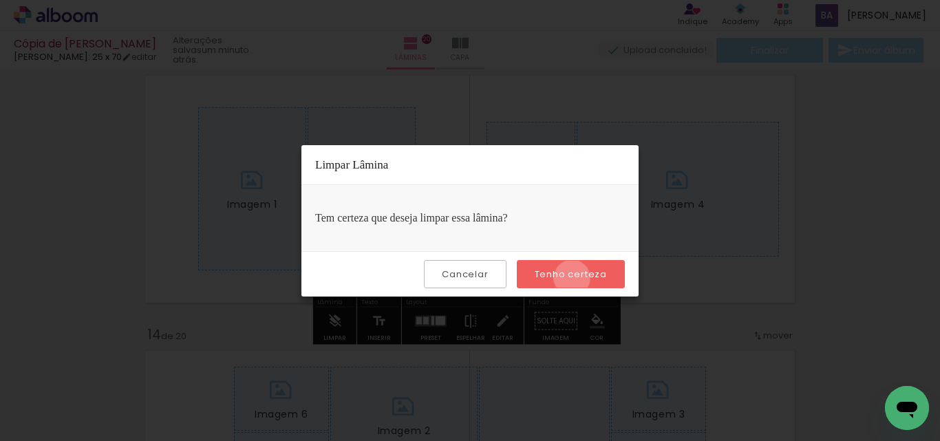
click at [0, 0] on slot "Tenho certeza" at bounding box center [0, 0] width 0 height 0
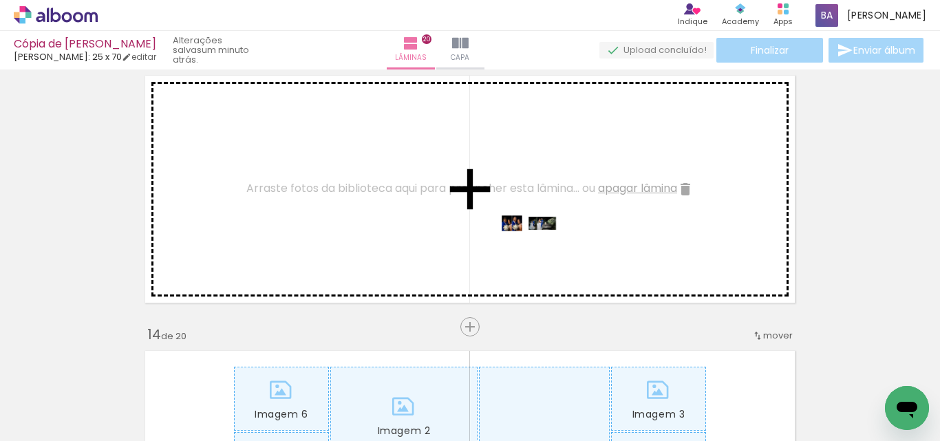
drag, startPoint x: 717, startPoint y: 375, endPoint x: 538, endPoint y: 253, distance: 216.5
click at [538, 253] on quentale-workspace at bounding box center [470, 220] width 940 height 441
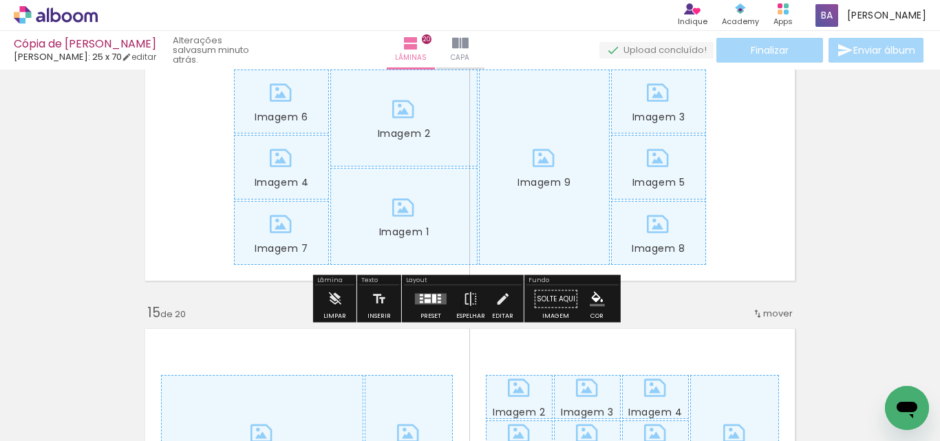
scroll to position [3689, 0]
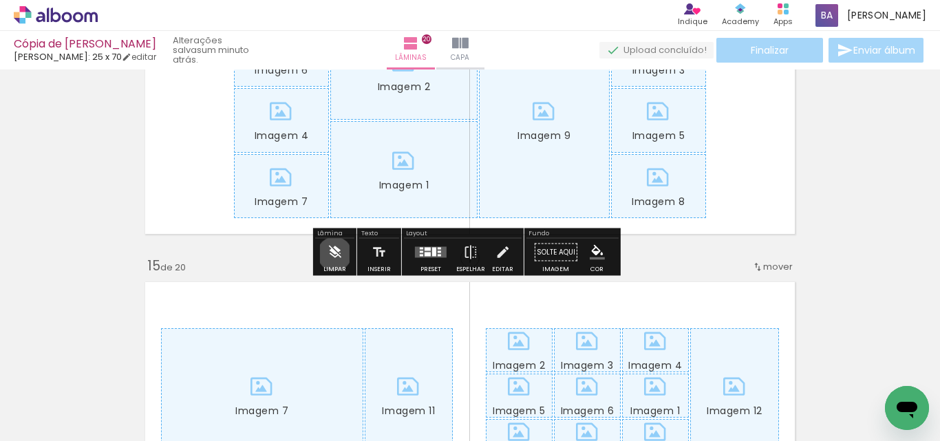
click at [335, 254] on iron-icon at bounding box center [334, 253] width 15 height 28
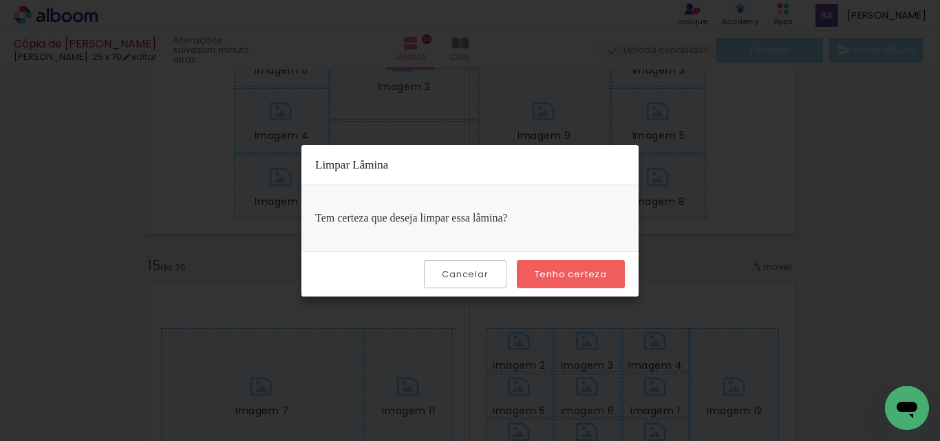
click at [0, 0] on slot "Tenho certeza" at bounding box center [0, 0] width 0 height 0
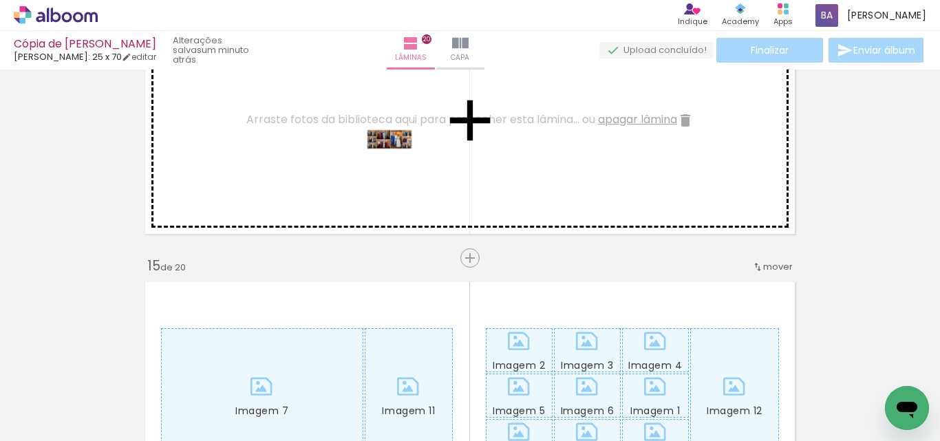
drag, startPoint x: 808, startPoint y: 404, endPoint x: 400, endPoint y: 169, distance: 470.9
click at [400, 169] on quentale-workspace at bounding box center [470, 220] width 940 height 441
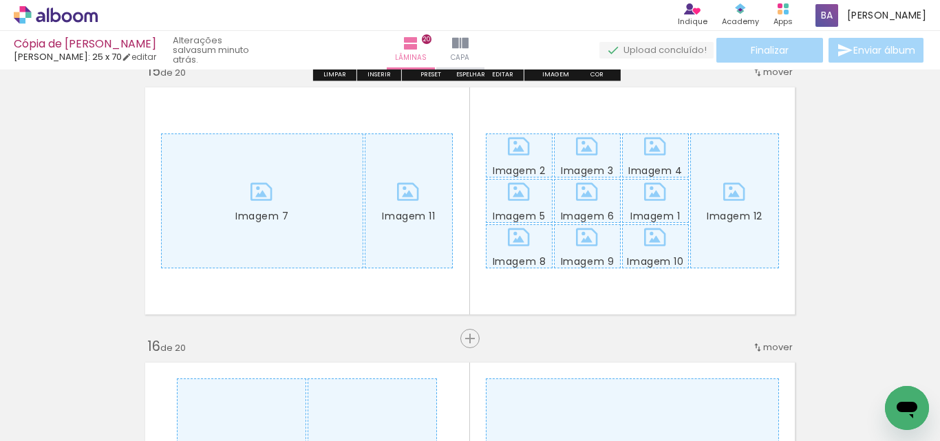
scroll to position [3919, 0]
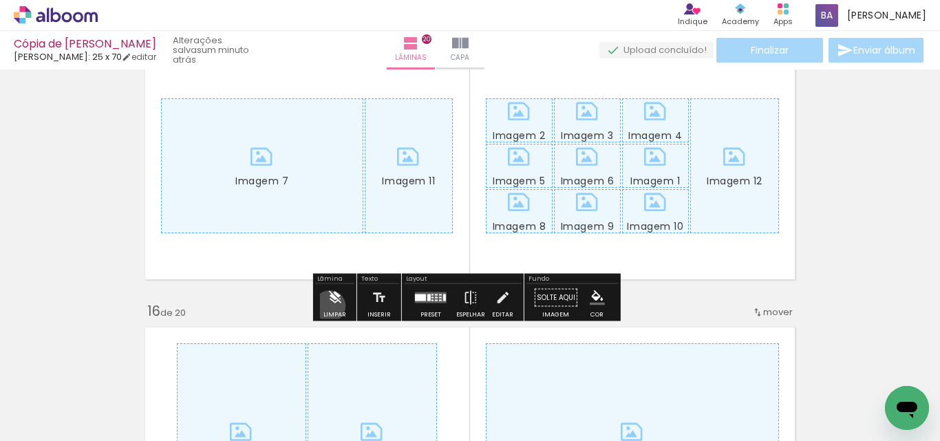
click at [330, 306] on iron-icon at bounding box center [334, 298] width 15 height 28
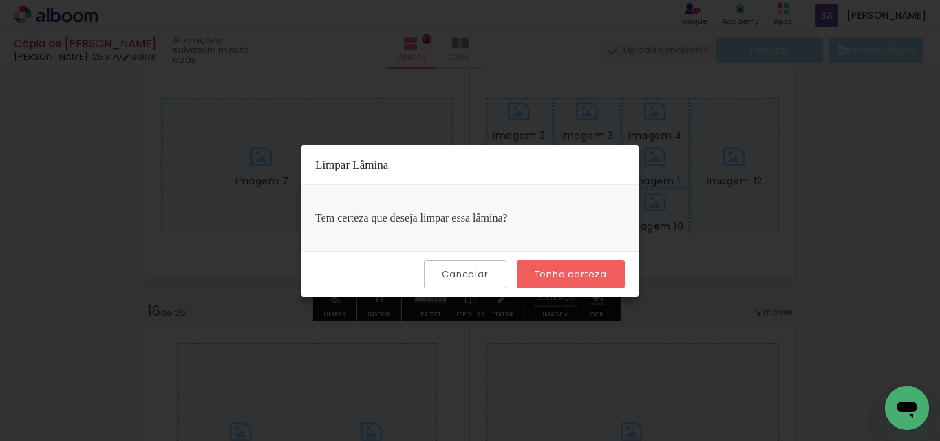
click at [566, 265] on paper-button "Tenho certeza" at bounding box center [571, 274] width 108 height 28
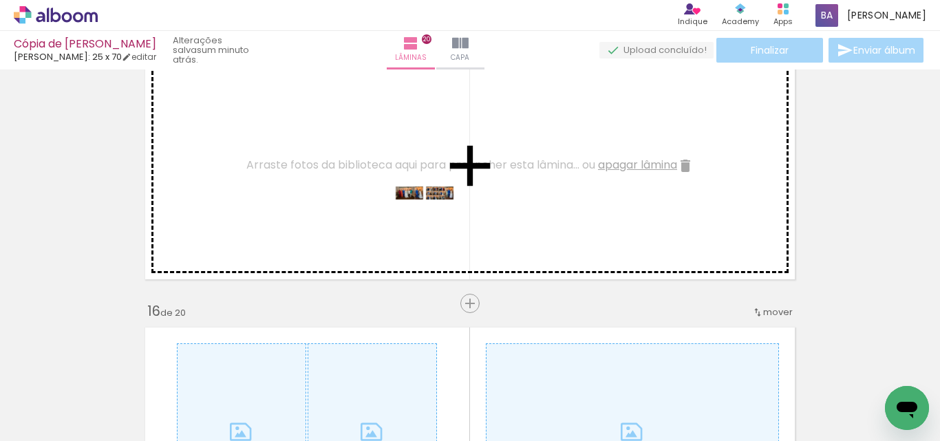
drag, startPoint x: 871, startPoint y: 405, endPoint x: 435, endPoint y: 223, distance: 472.4
click at [435, 223] on quentale-workspace at bounding box center [470, 220] width 940 height 441
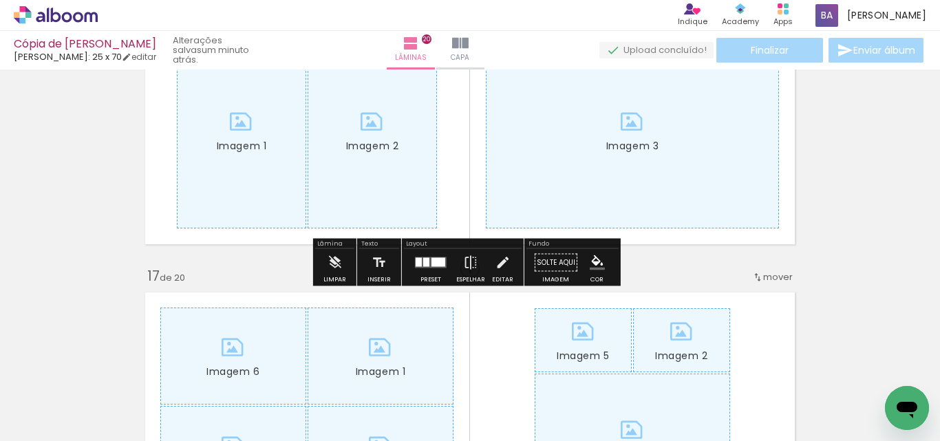
scroll to position [4263, 0]
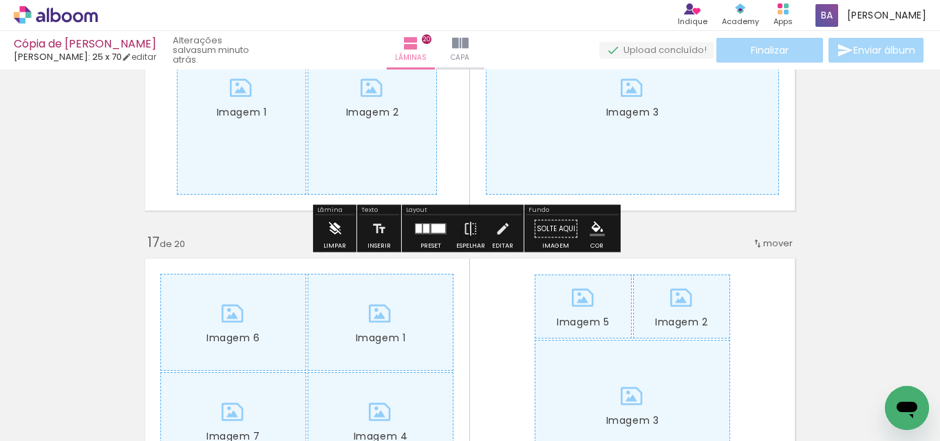
click at [340, 231] on iron-icon at bounding box center [334, 229] width 15 height 28
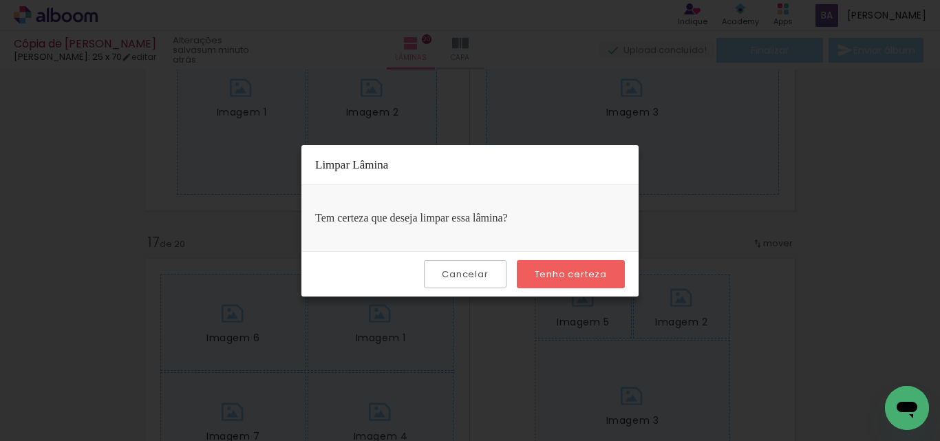
click at [0, 0] on slot "Tenho certeza" at bounding box center [0, 0] width 0 height 0
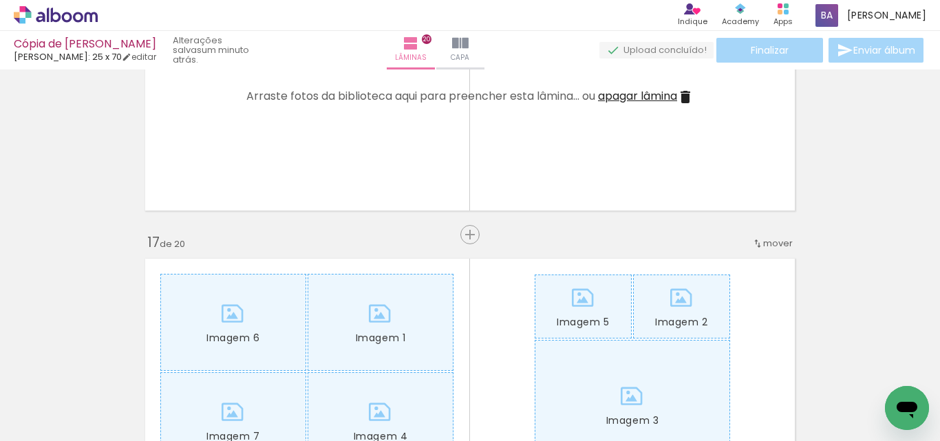
scroll to position [0, 719]
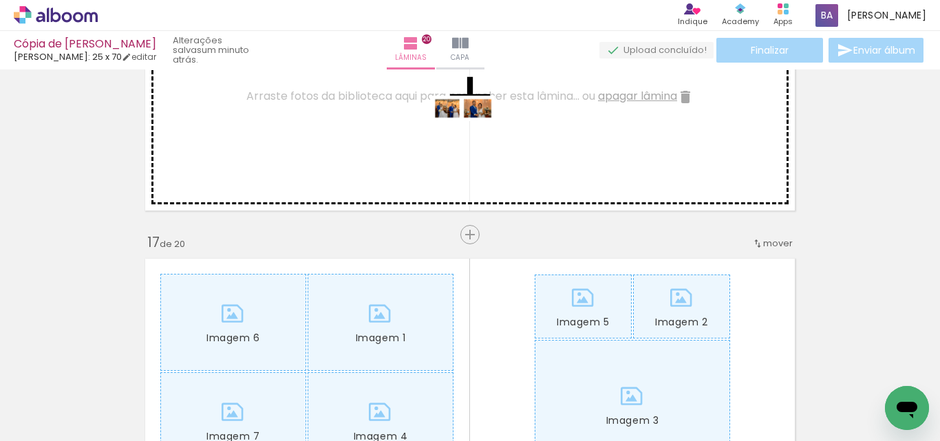
drag, startPoint x: 564, startPoint y: 399, endPoint x: 473, endPoint y: 138, distance: 275.6
click at [473, 138] on quentale-workspace at bounding box center [470, 220] width 940 height 441
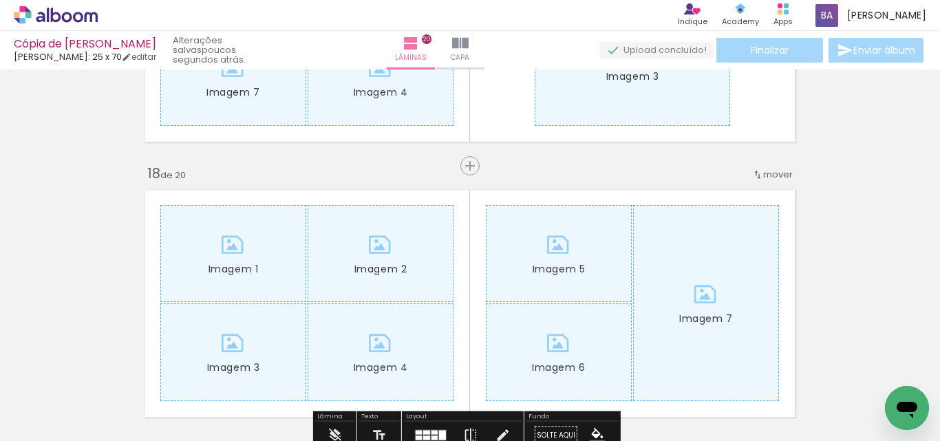
scroll to position [4492, 0]
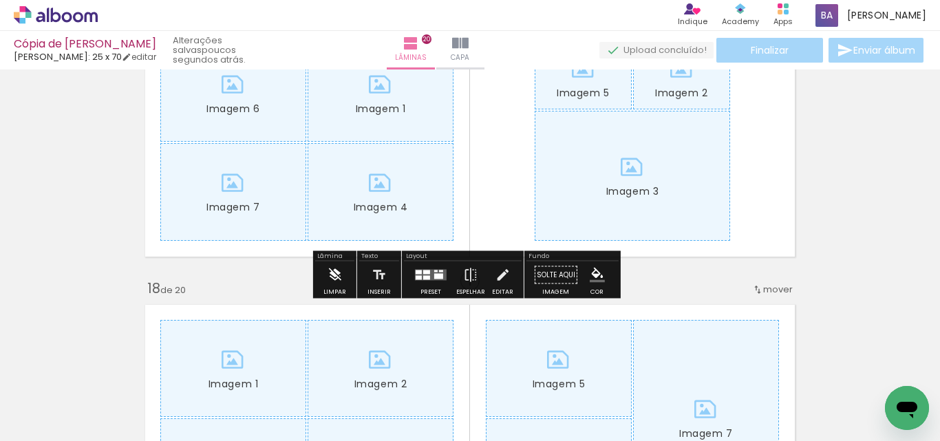
click at [340, 276] on iron-icon at bounding box center [334, 276] width 15 height 28
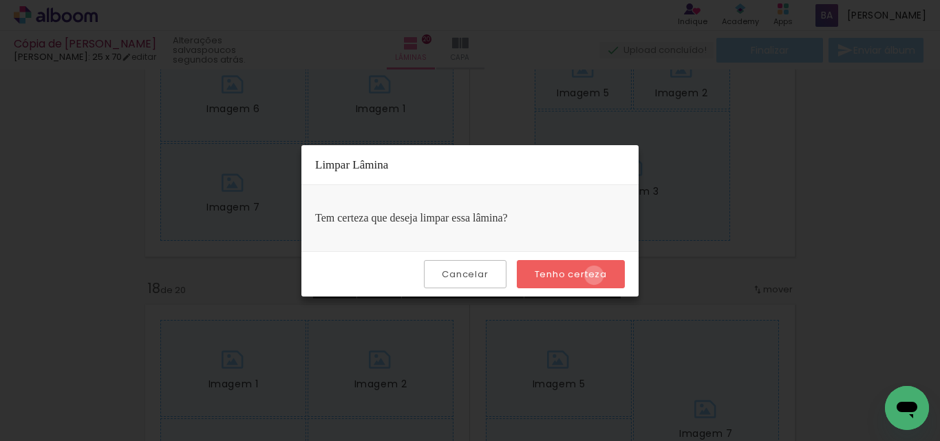
click at [0, 0] on slot "Tenho certeza" at bounding box center [0, 0] width 0 height 0
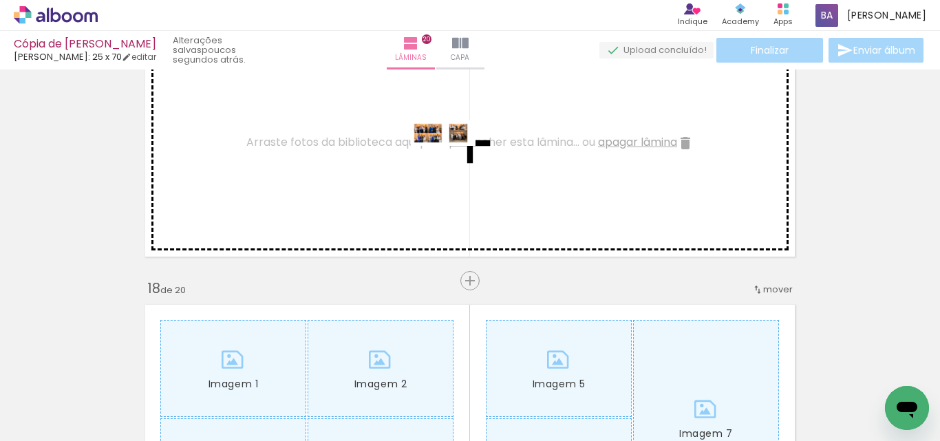
drag, startPoint x: 655, startPoint y: 403, endPoint x: 449, endPoint y: 168, distance: 311.7
click at [449, 168] on quentale-workspace at bounding box center [470, 220] width 940 height 441
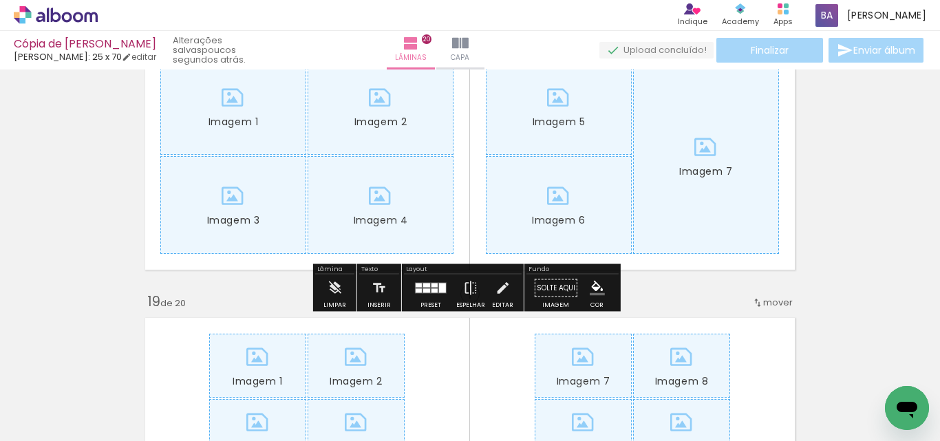
scroll to position [4721, 0]
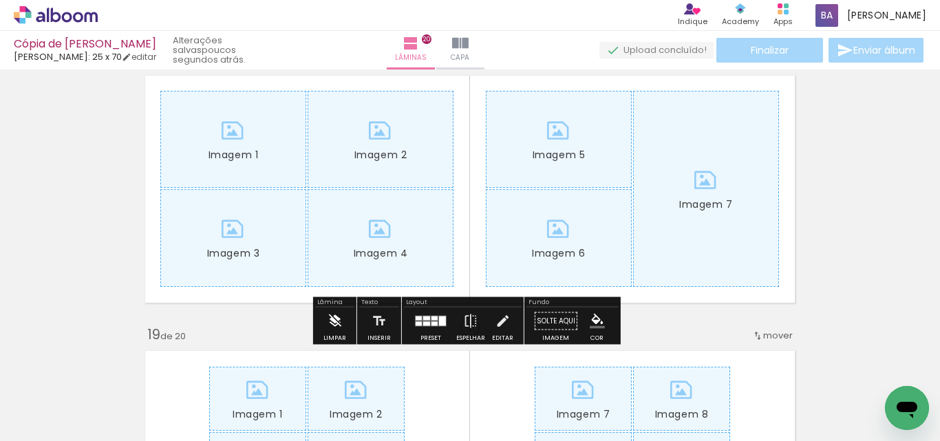
click at [340, 326] on iron-icon at bounding box center [334, 322] width 15 height 28
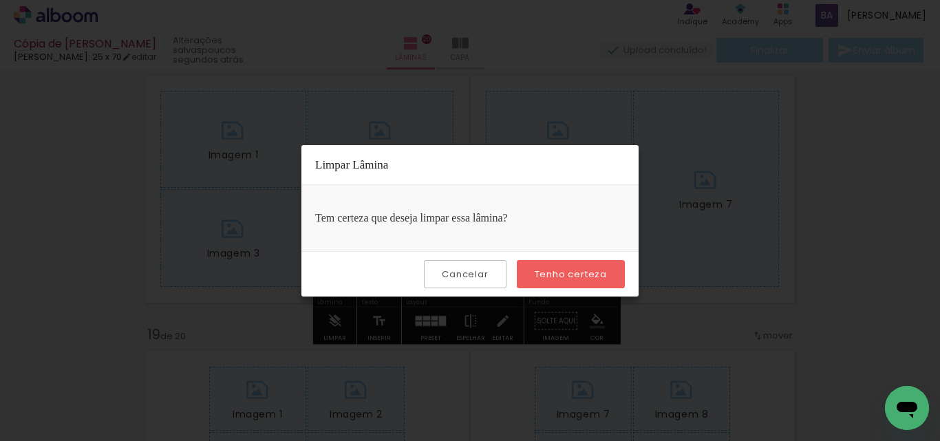
click at [0, 0] on slot "Tenho certeza" at bounding box center [0, 0] width 0 height 0
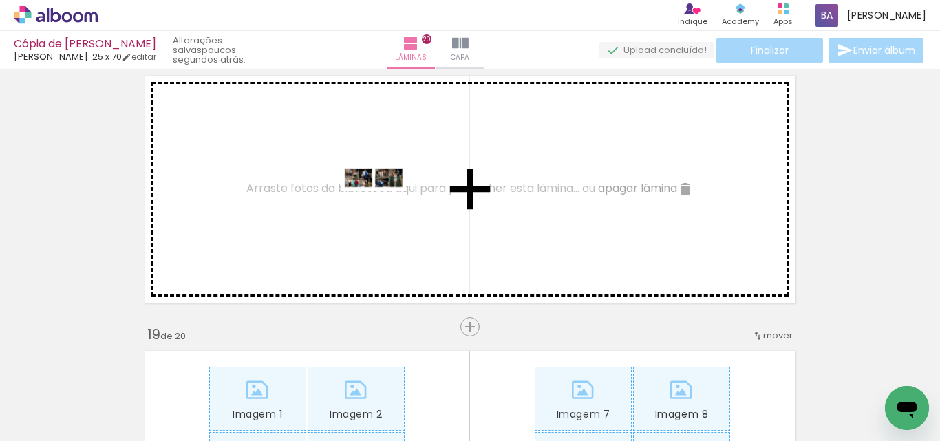
drag, startPoint x: 719, startPoint y: 402, endPoint x: 384, endPoint y: 208, distance: 386.8
click at [384, 208] on quentale-workspace at bounding box center [470, 220] width 940 height 441
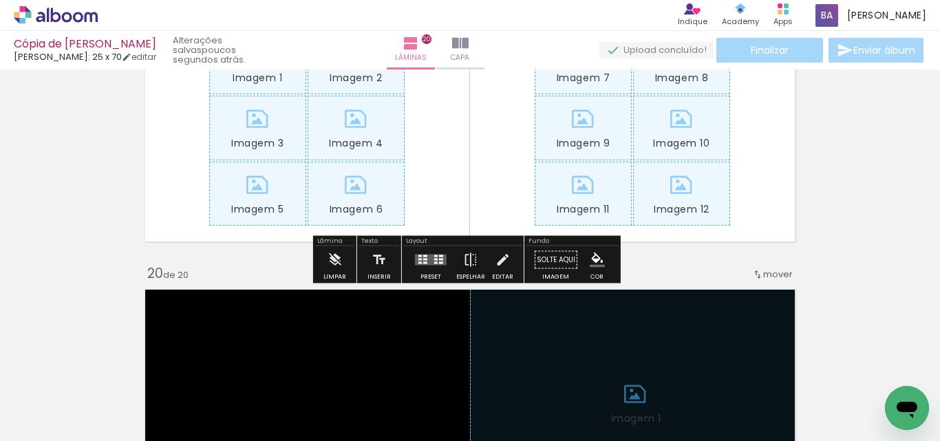
scroll to position [5066, 0]
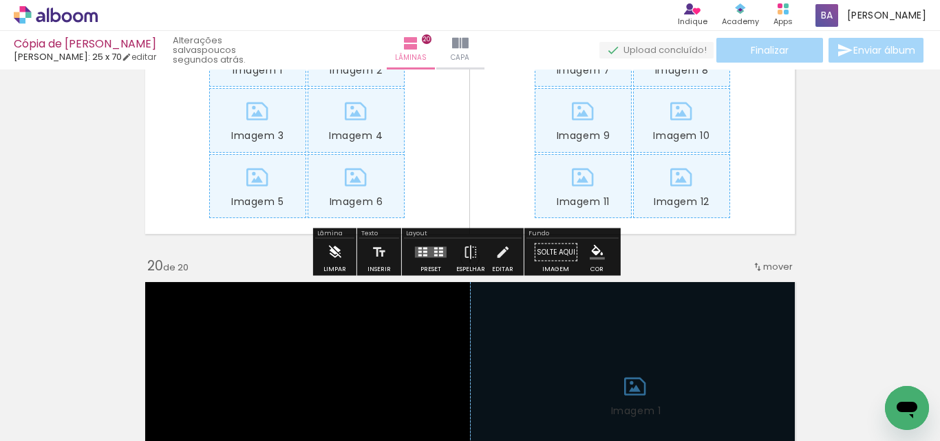
click at [322, 256] on paper-button "Limpar" at bounding box center [335, 256] width 30 height 35
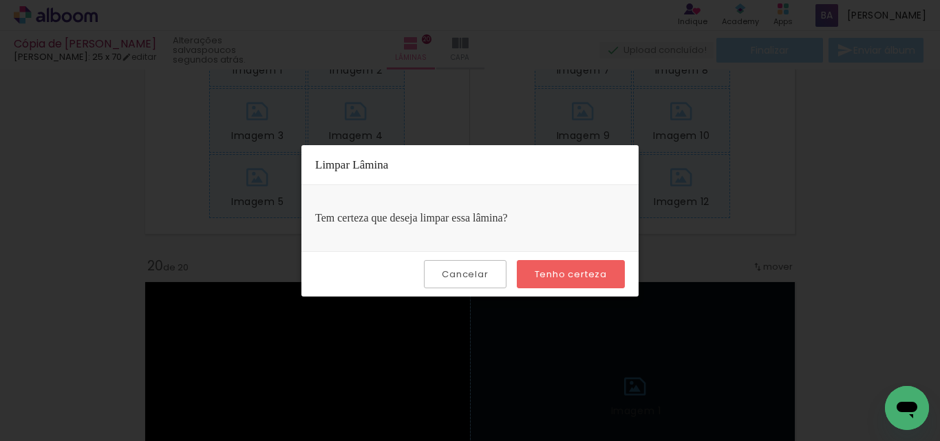
click at [0, 0] on slot "Tenho certeza" at bounding box center [0, 0] width 0 height 0
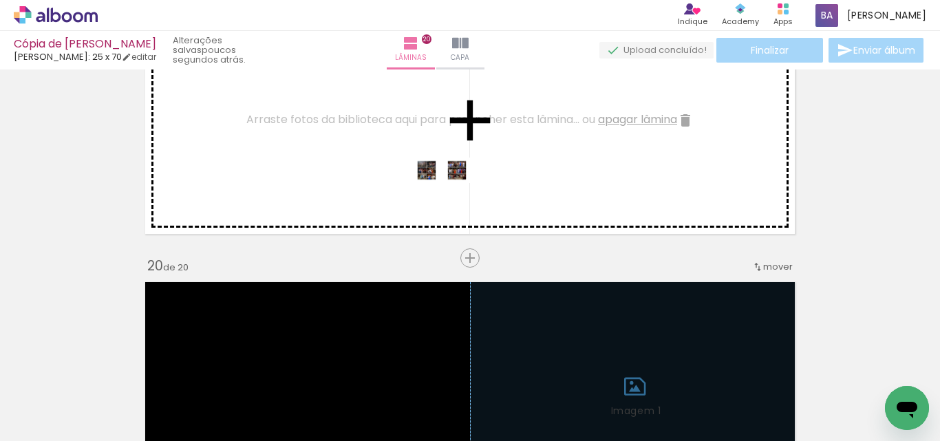
drag, startPoint x: 802, startPoint y: 398, endPoint x: 452, endPoint y: 200, distance: 402.6
click at [452, 200] on quentale-workspace at bounding box center [470, 220] width 940 height 441
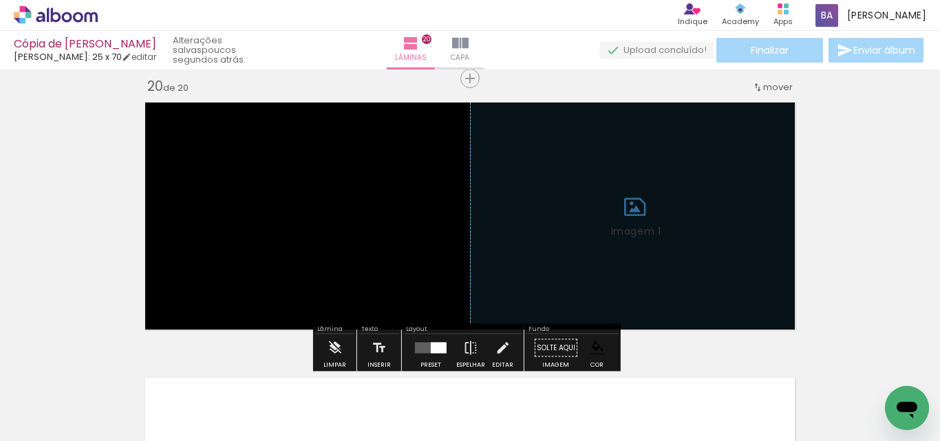
scroll to position [5296, 0]
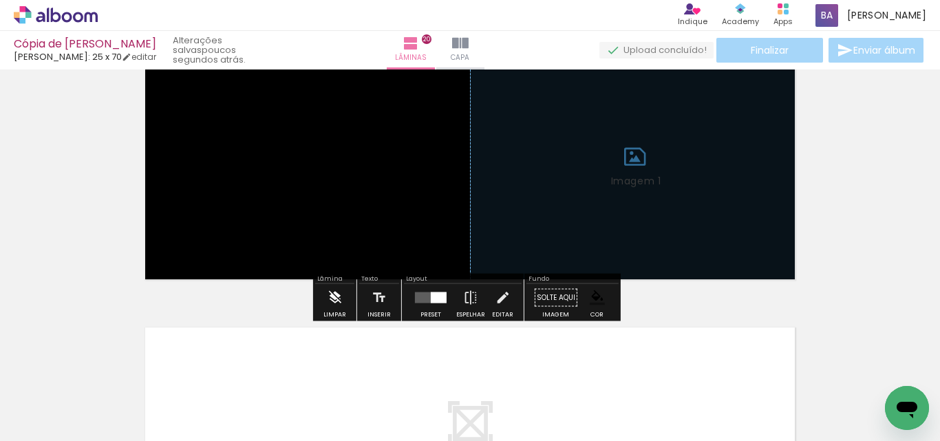
click at [322, 298] on paper-button "Limpar" at bounding box center [335, 301] width 30 height 35
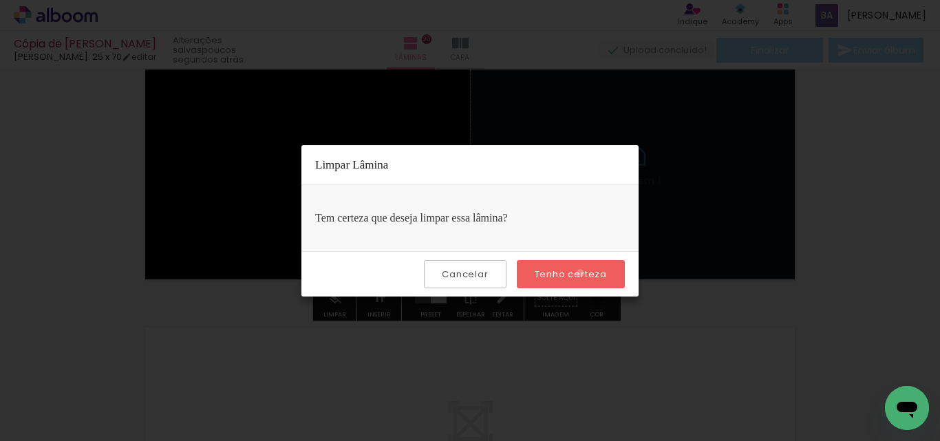
click at [0, 0] on slot "Tenho certeza" at bounding box center [0, 0] width 0 height 0
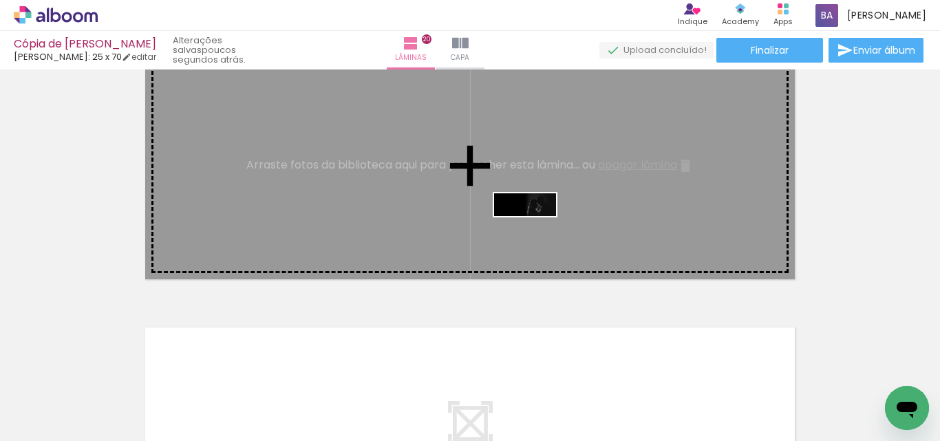
drag, startPoint x: 838, startPoint y: 377, endPoint x: 533, endPoint y: 233, distance: 336.9
click at [533, 233] on quentale-workspace at bounding box center [470, 220] width 940 height 441
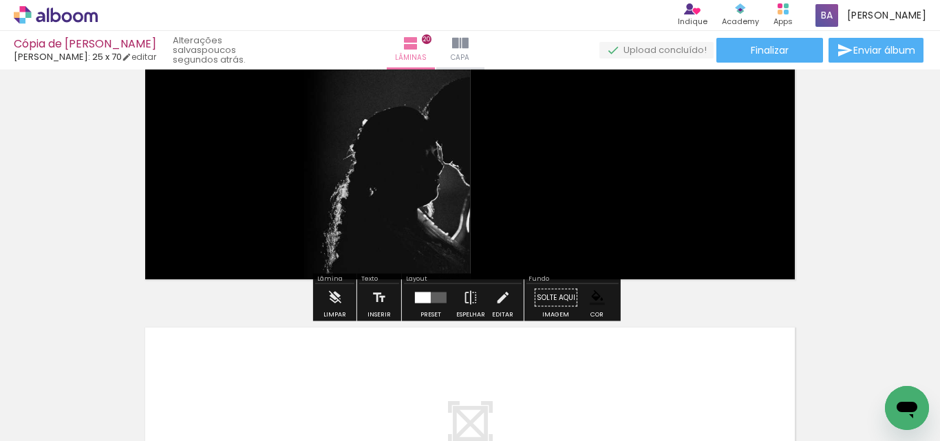
click at [420, 304] on div at bounding box center [430, 298] width 37 height 28
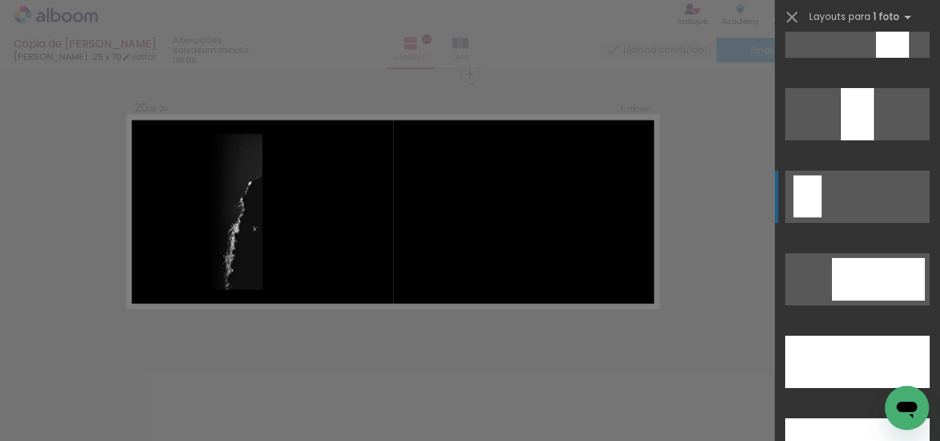
scroll to position [3786, 0]
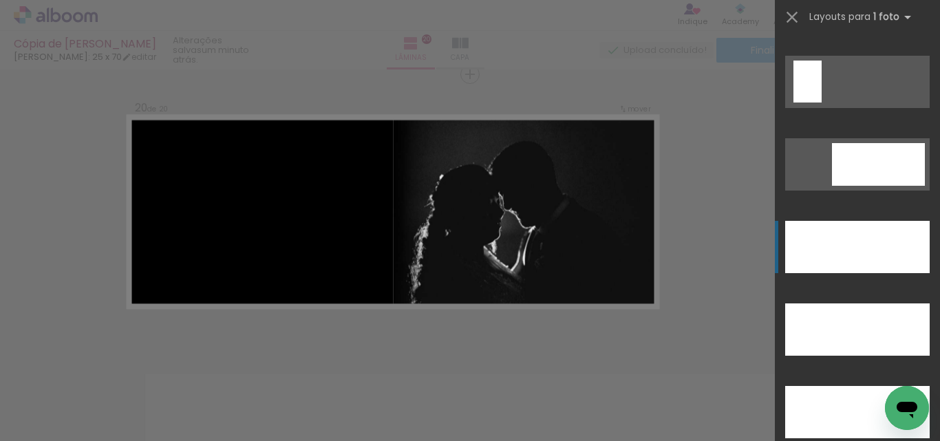
click at [848, 386] on div at bounding box center [857, 412] width 145 height 52
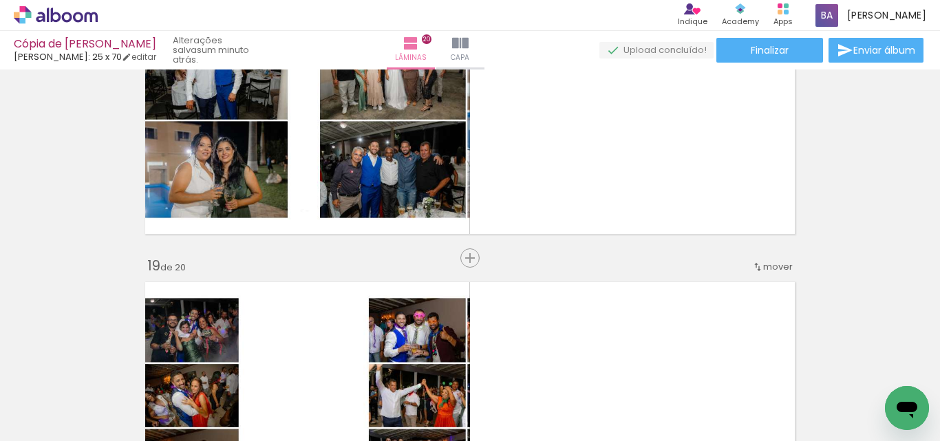
scroll to position [5019, 0]
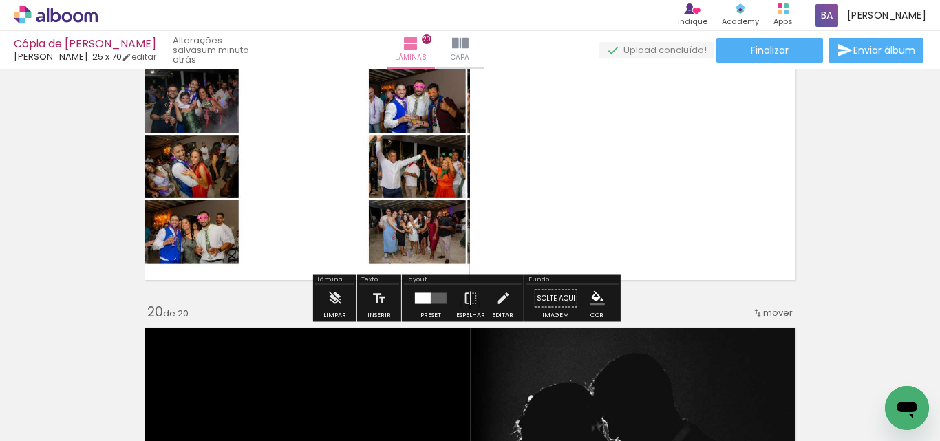
click at [421, 301] on div at bounding box center [423, 298] width 16 height 11
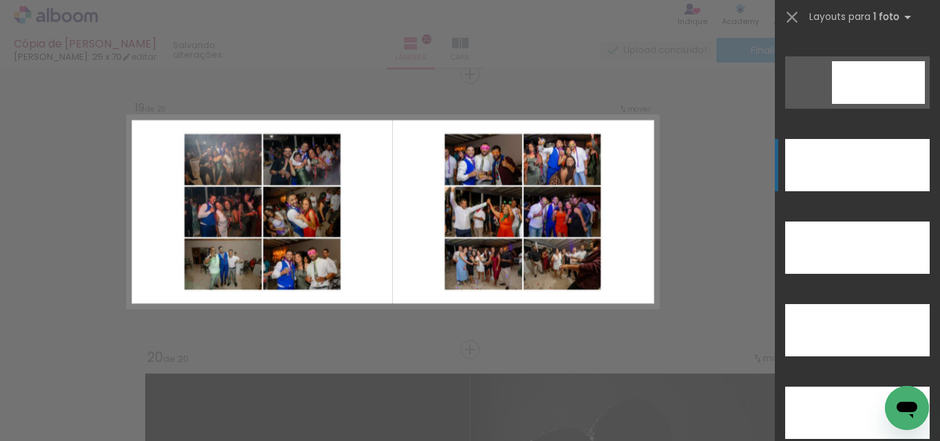
scroll to position [3901, 0]
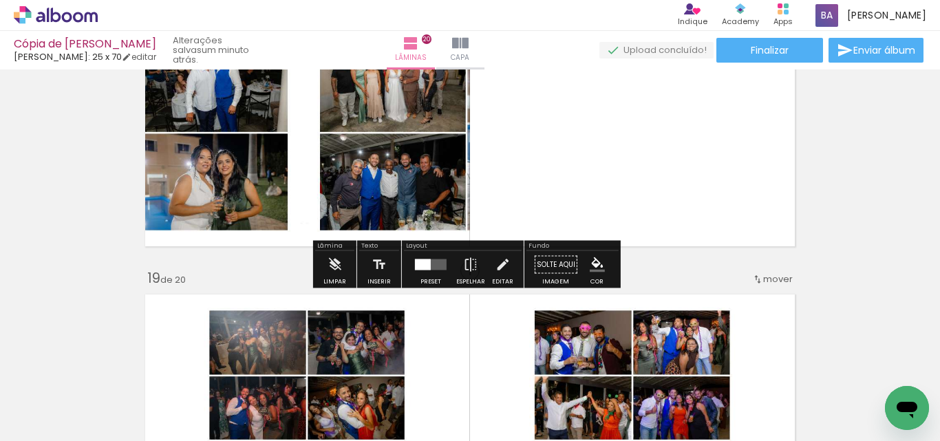
scroll to position [4745, 0]
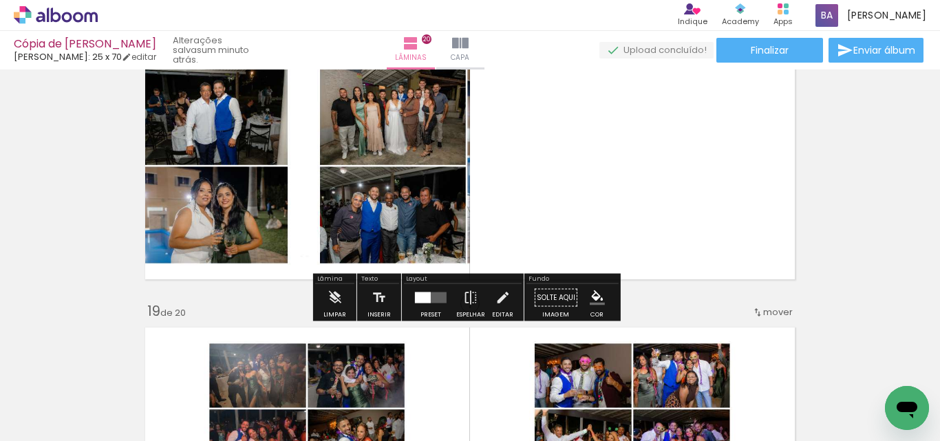
click at [435, 299] on quentale-layouter at bounding box center [431, 298] width 32 height 11
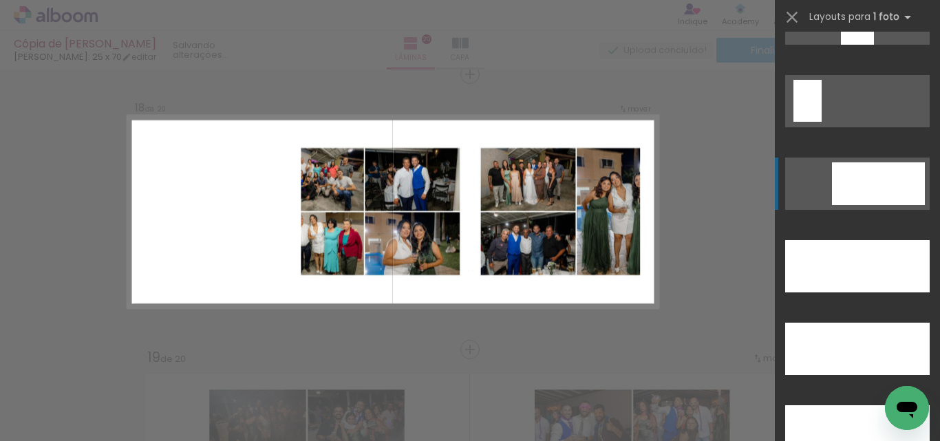
scroll to position [3786, 0]
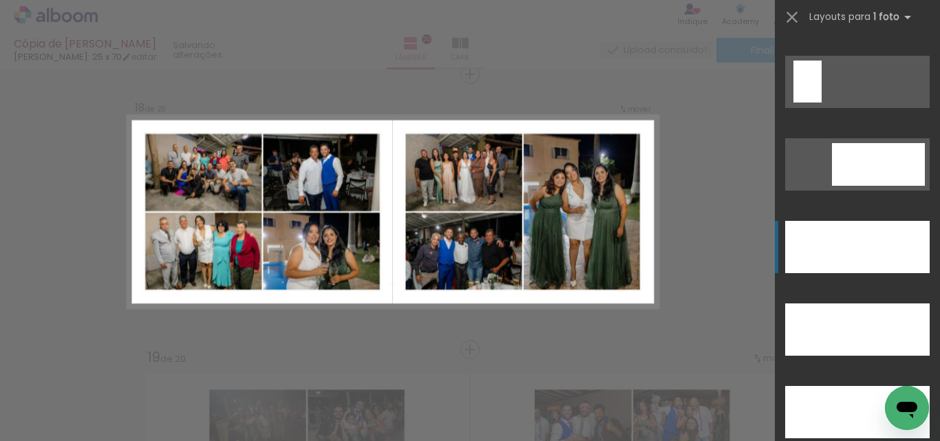
click at [840, 304] on div at bounding box center [857, 330] width 145 height 52
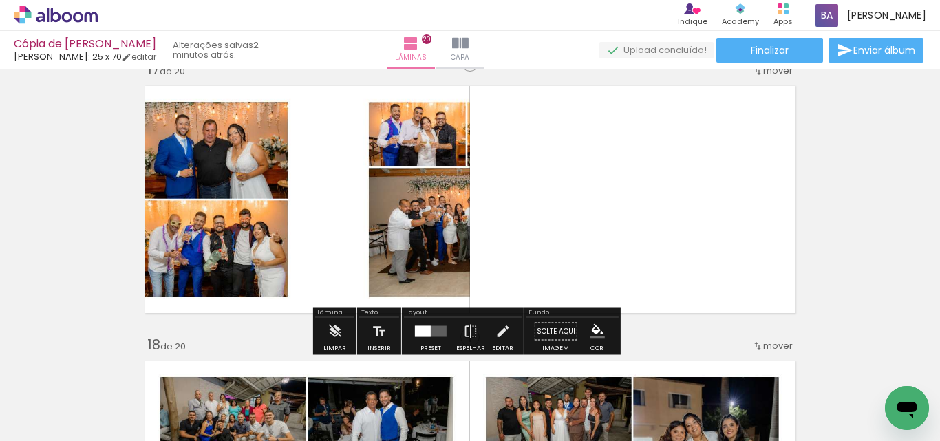
scroll to position [4469, 0]
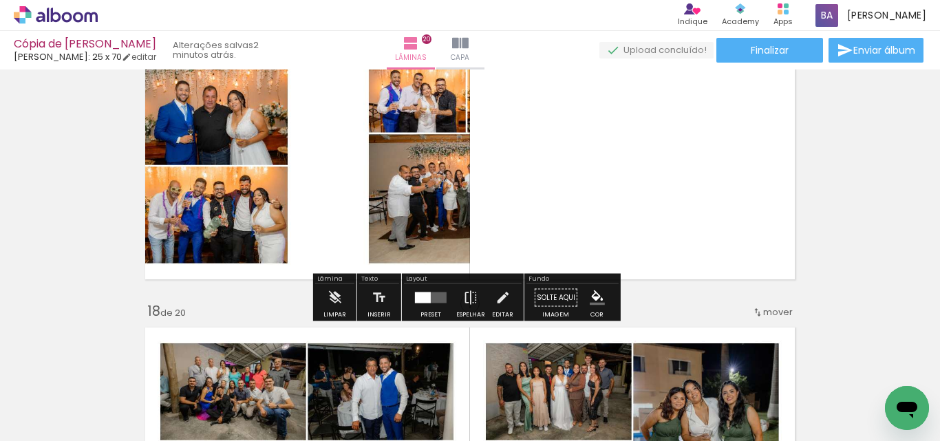
click at [424, 311] on div at bounding box center [430, 298] width 37 height 28
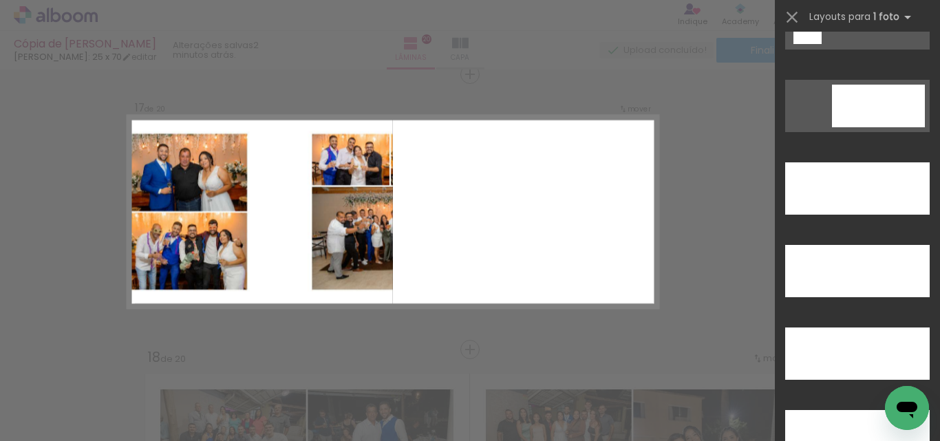
scroll to position [3862, 0]
